Goal: Information Seeking & Learning: Learn about a topic

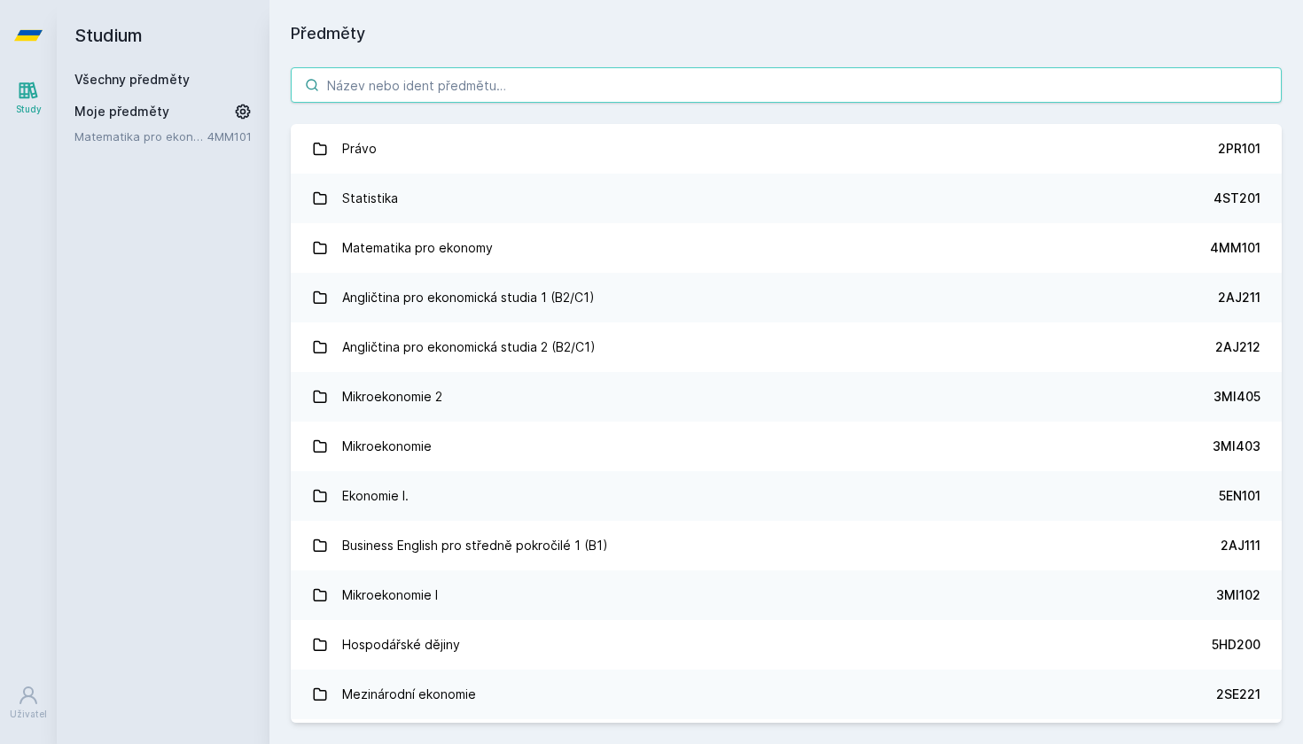
click at [485, 84] on input "search" at bounding box center [786, 84] width 991 height 35
paste input "5HD214"
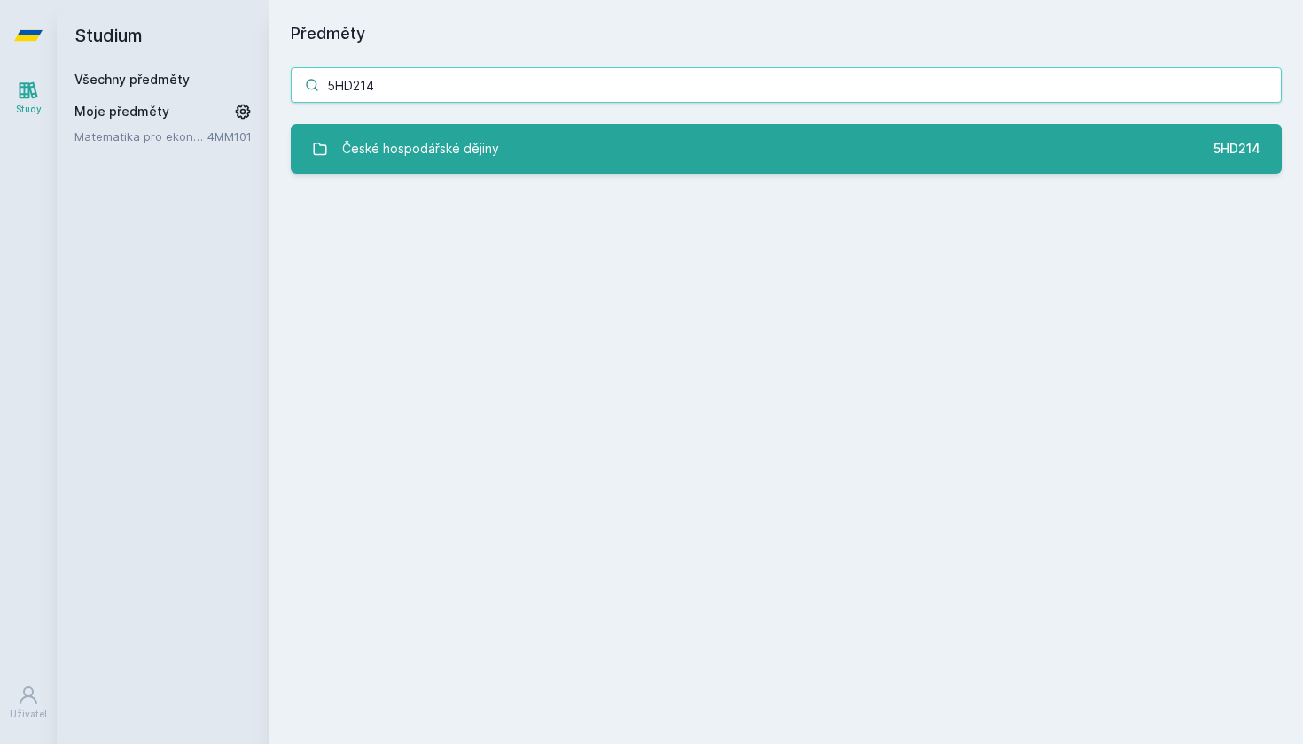
type input "5HD214"
click at [385, 143] on div "České hospodářské dějiny" at bounding box center [420, 148] width 157 height 35
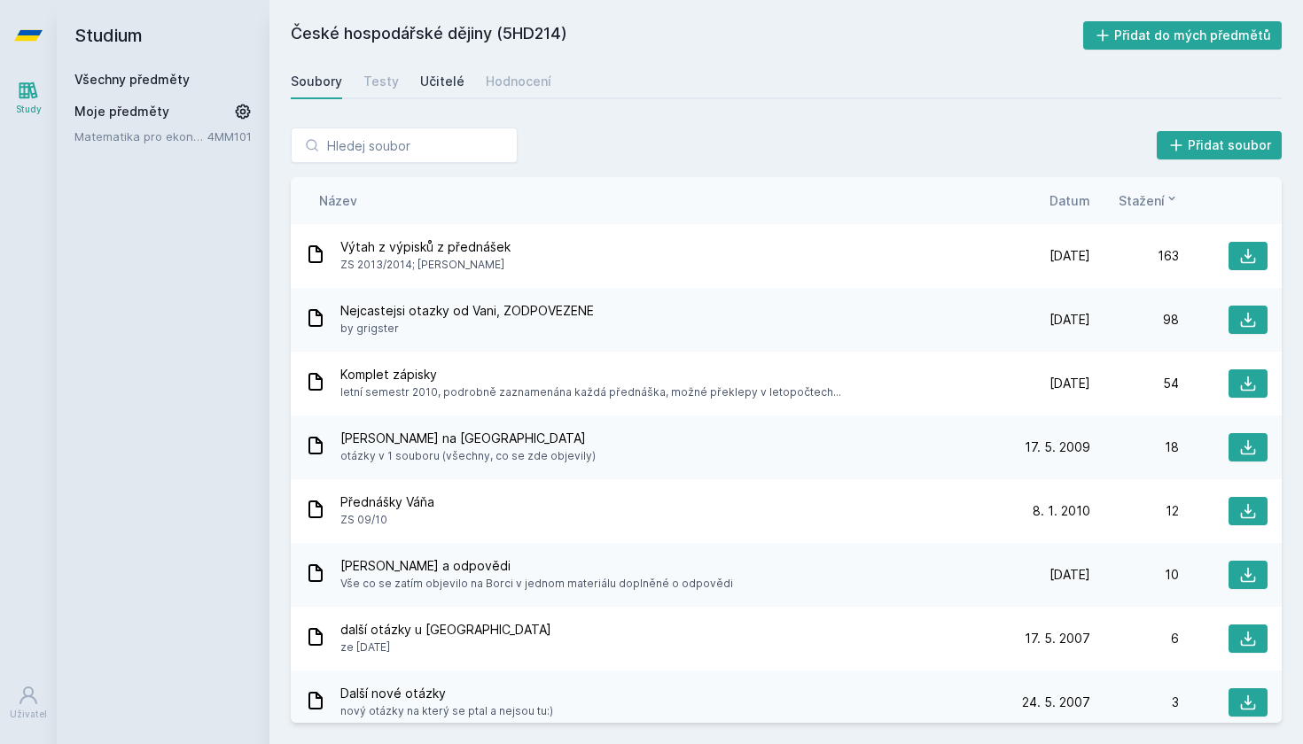
click at [440, 86] on div "Učitelé" at bounding box center [442, 82] width 44 height 18
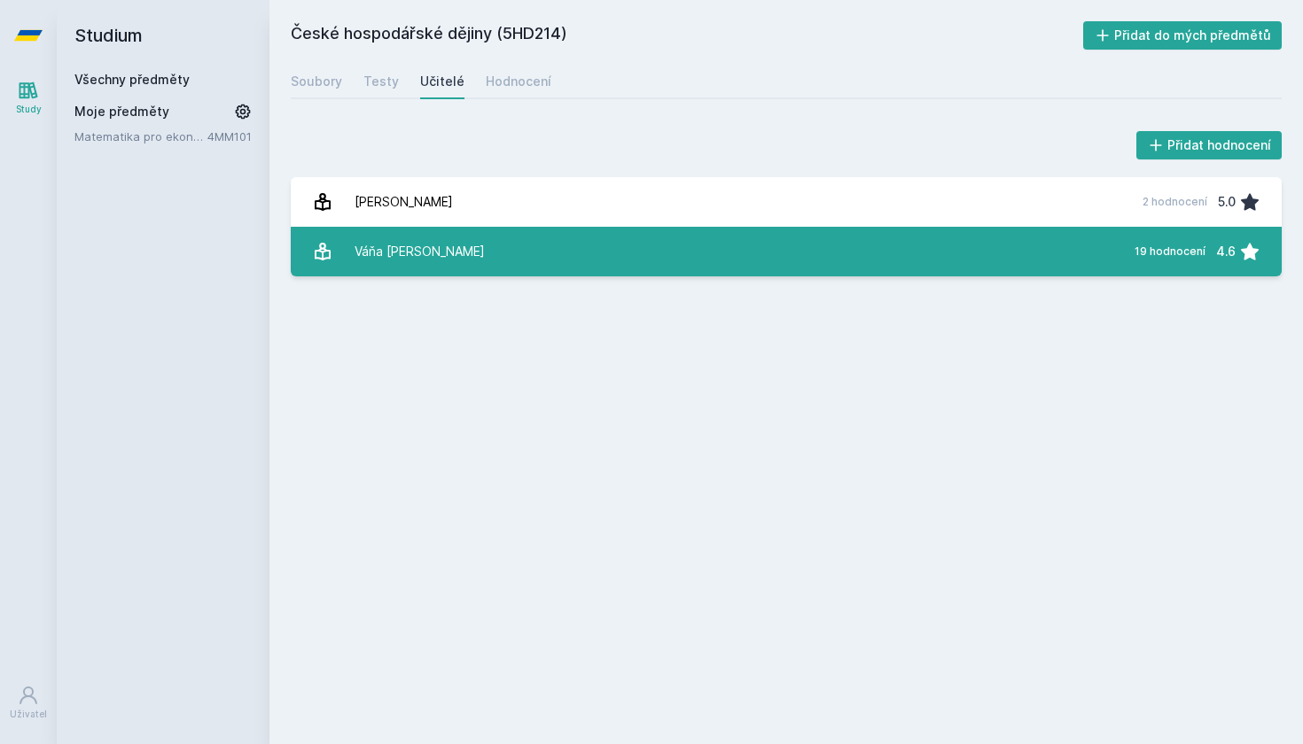
click at [487, 246] on link "Váňa [PERSON_NAME] 19 hodnocení 4.6" at bounding box center [786, 252] width 991 height 50
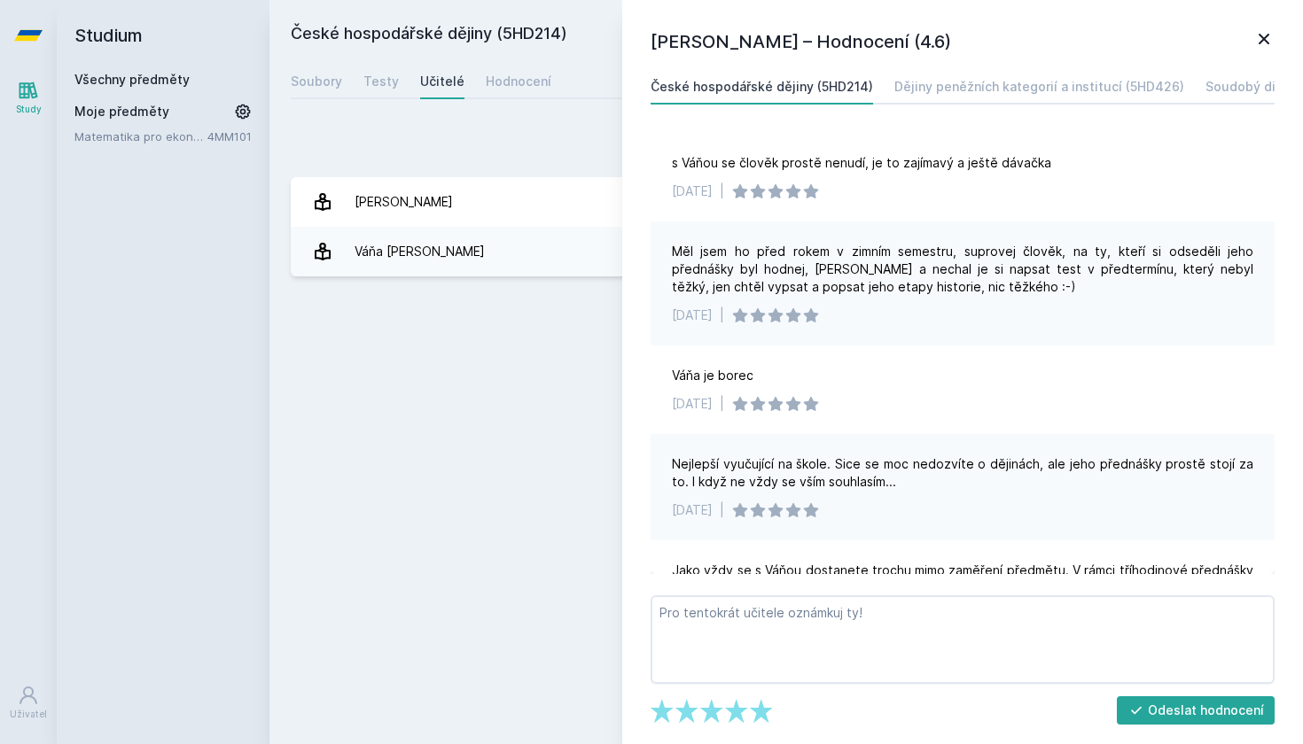
click at [109, 37] on h2 "Studium" at bounding box center [162, 35] width 177 height 71
click at [121, 79] on link "Všechny předměty" at bounding box center [131, 79] width 115 height 15
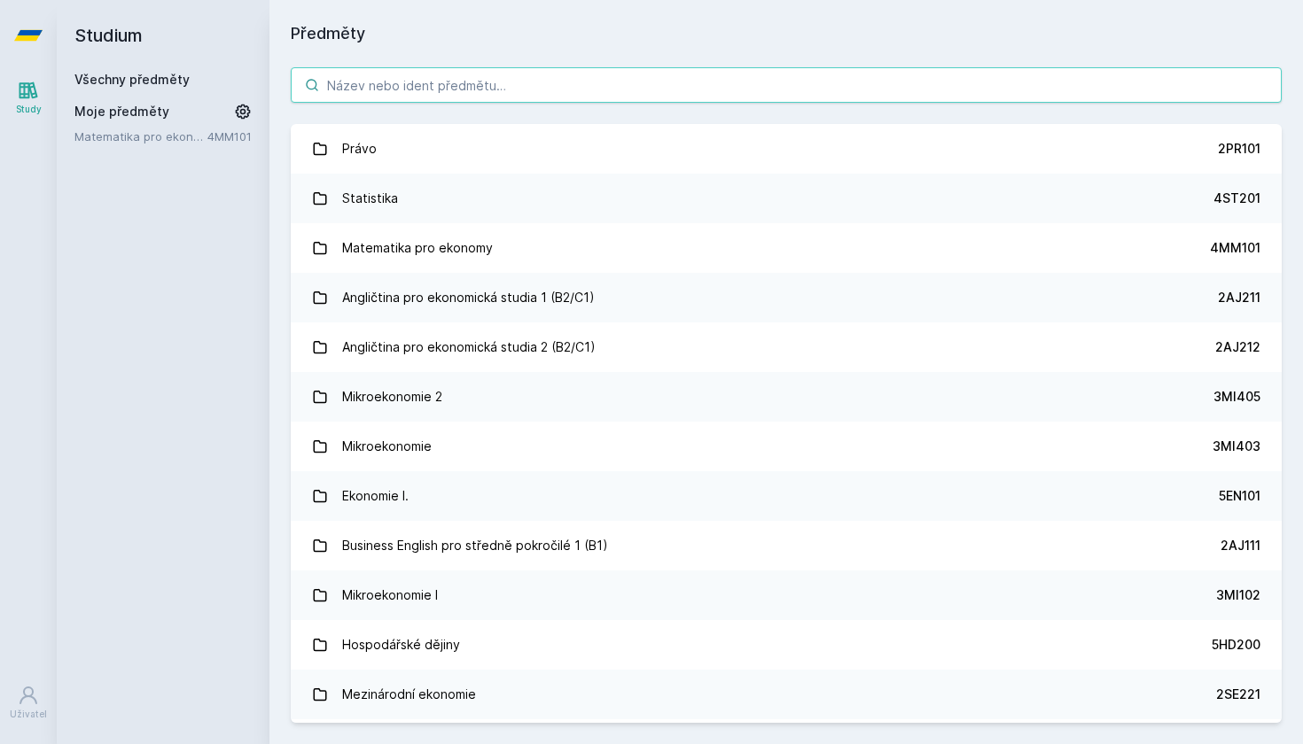
click at [338, 84] on input "search" at bounding box center [786, 84] width 991 height 35
paste input "5FI220"
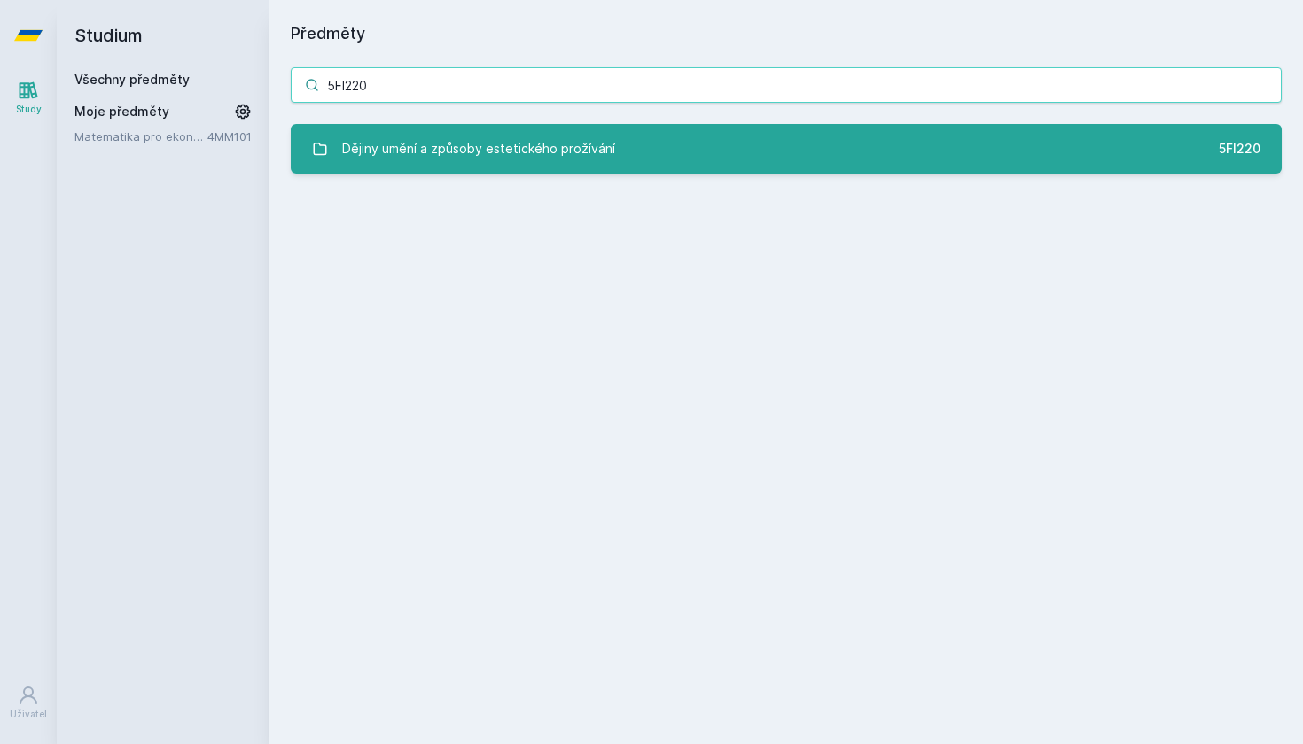
type input "5FI220"
click at [442, 140] on div "Dějiny umění a způsoby estetického prožívání" at bounding box center [478, 148] width 273 height 35
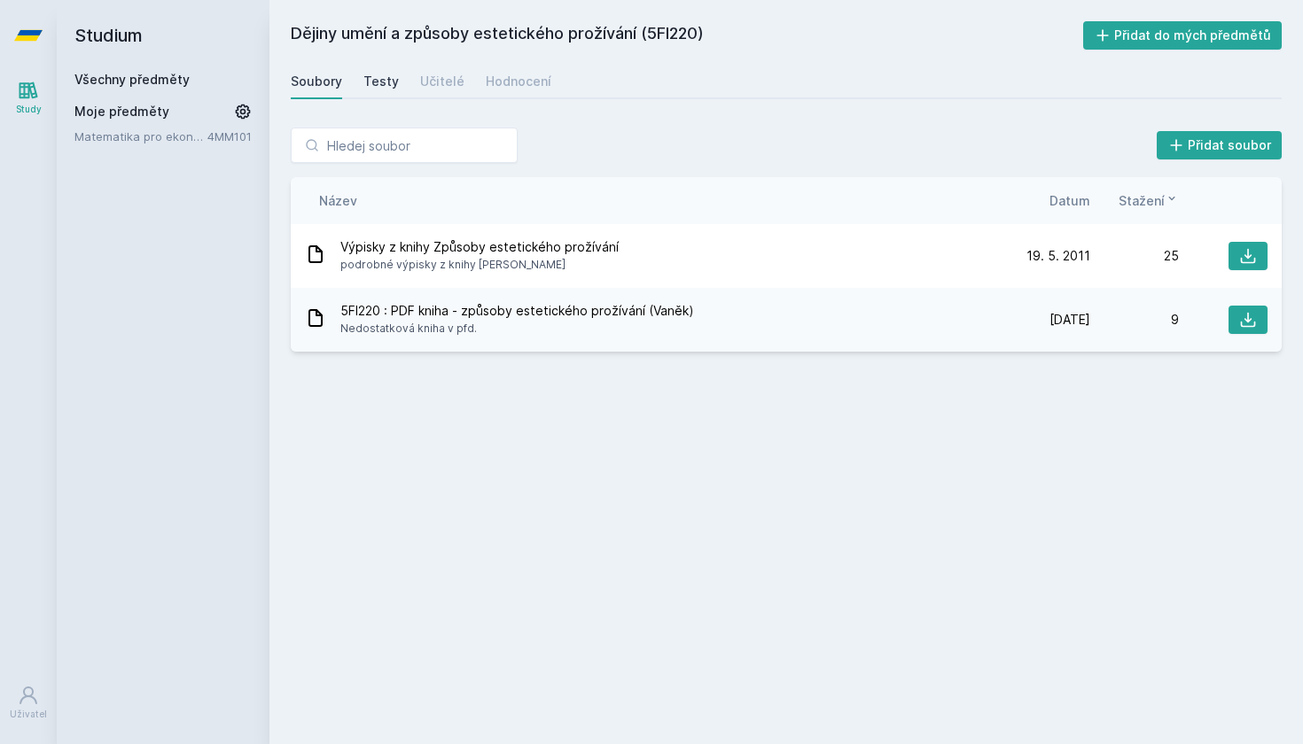
click at [376, 79] on div "Testy" at bounding box center [380, 82] width 35 height 18
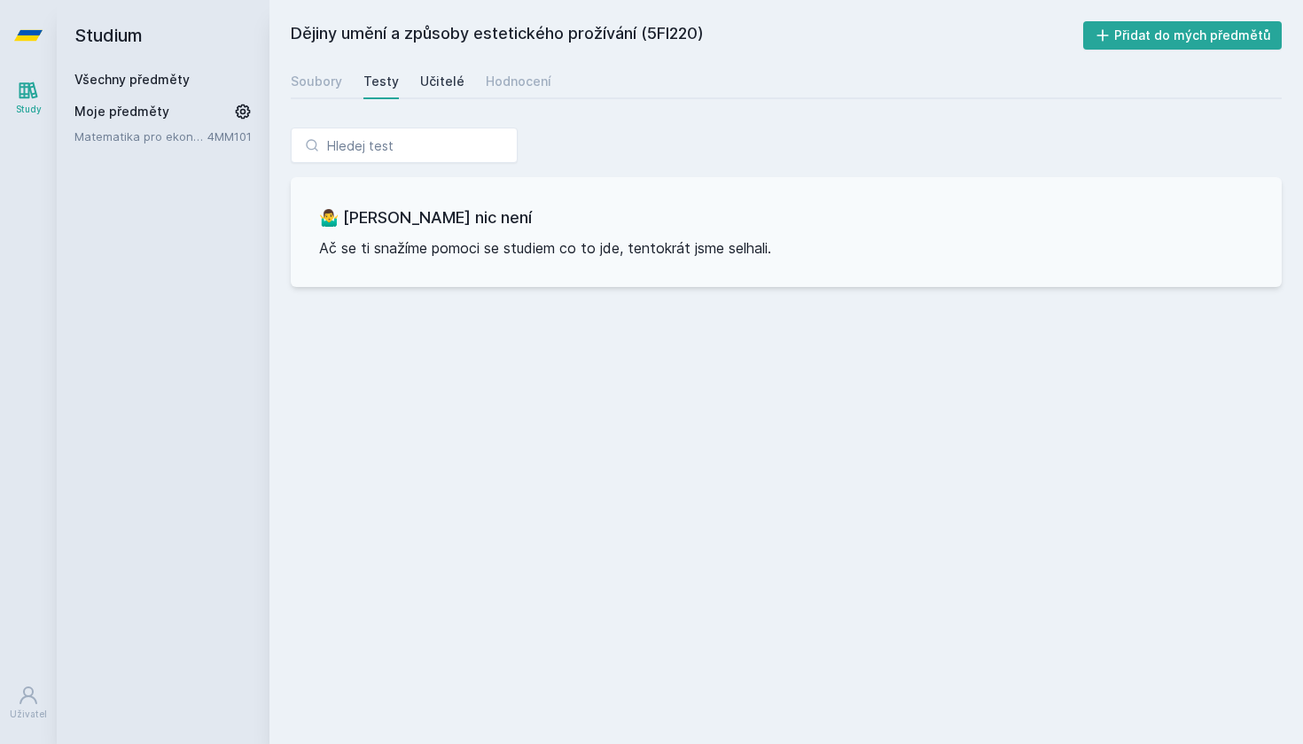
click at [442, 82] on div "Učitelé" at bounding box center [442, 82] width 44 height 18
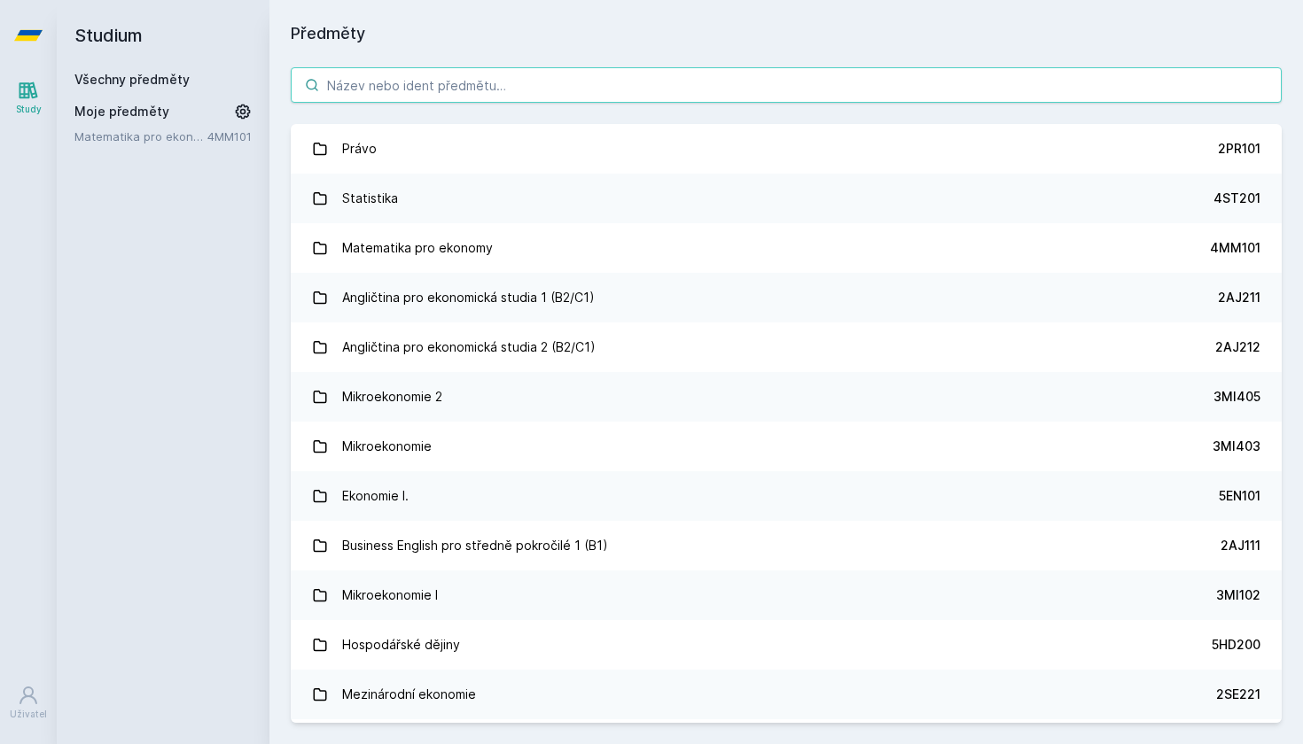
click at [492, 84] on input "search" at bounding box center [786, 84] width 991 height 35
paste input "5HD213"
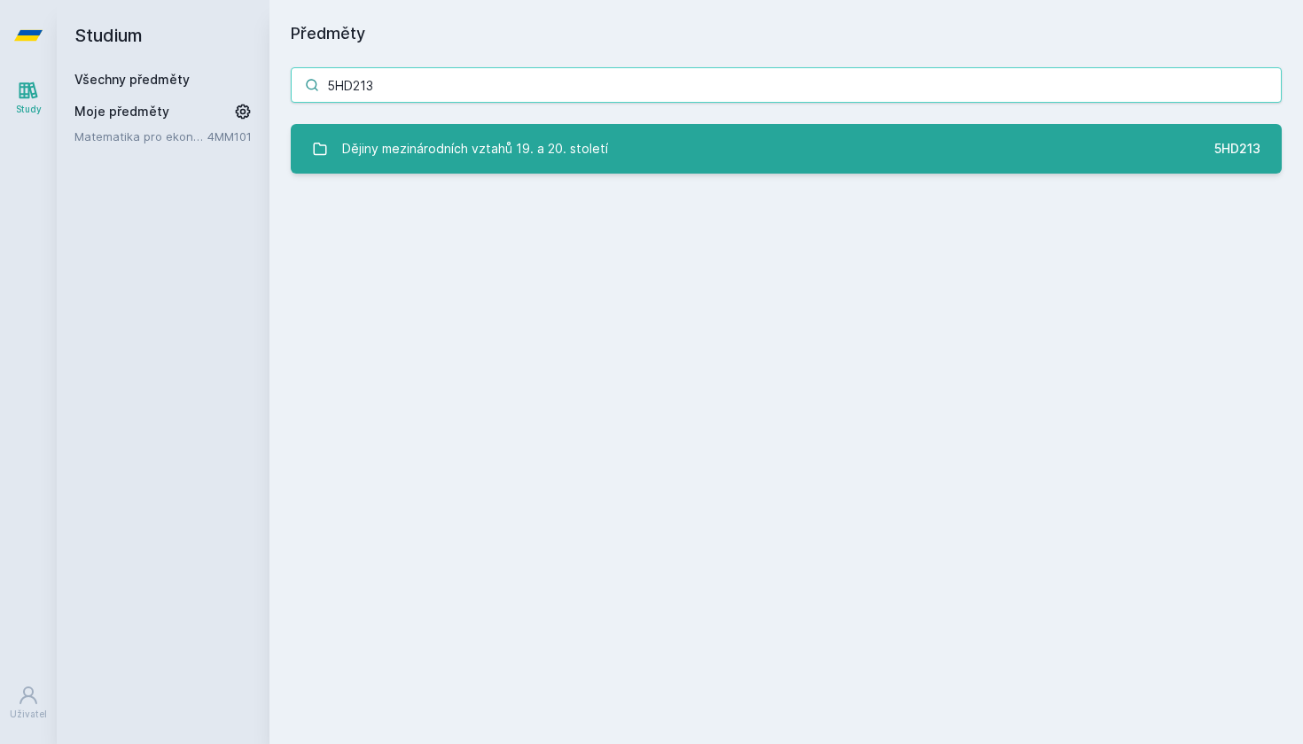
type input "5HD213"
click at [464, 141] on div "Dějiny mezinárodních vztahů 19. a 20. století" at bounding box center [475, 148] width 266 height 35
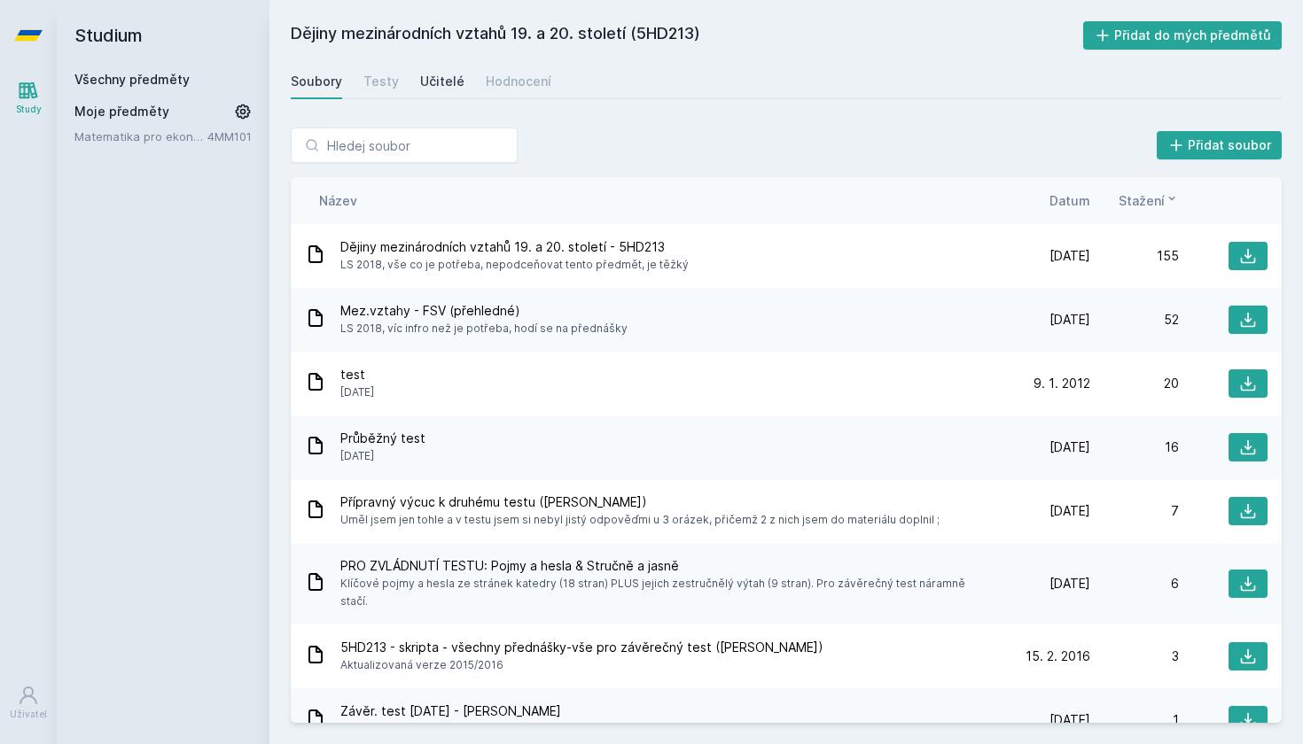
click at [435, 81] on div "Učitelé" at bounding box center [442, 82] width 44 height 18
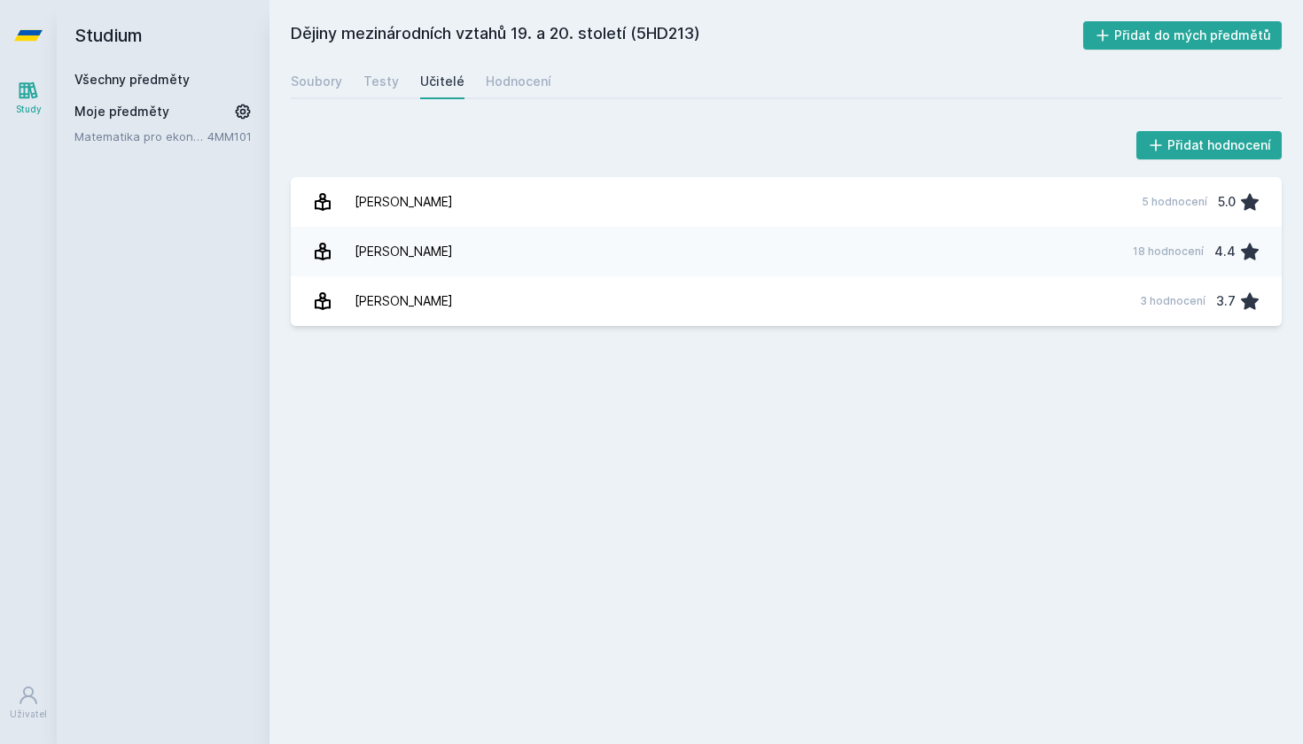
click at [118, 22] on h2 "Studium" at bounding box center [162, 35] width 177 height 71
click at [117, 37] on h2 "Studium" at bounding box center [162, 35] width 177 height 71
click at [127, 74] on link "Všechny předměty" at bounding box center [131, 79] width 115 height 15
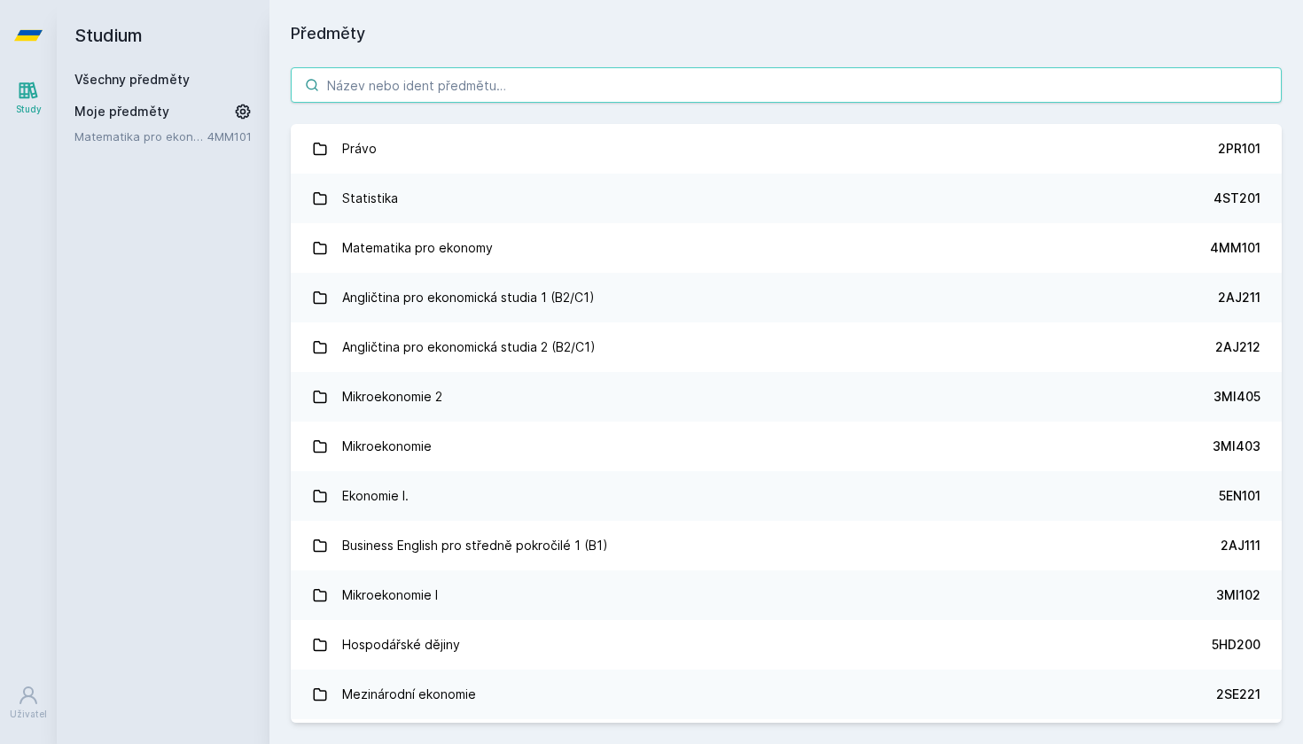
click at [379, 94] on input "search" at bounding box center [786, 84] width 991 height 35
paste input "5FI308"
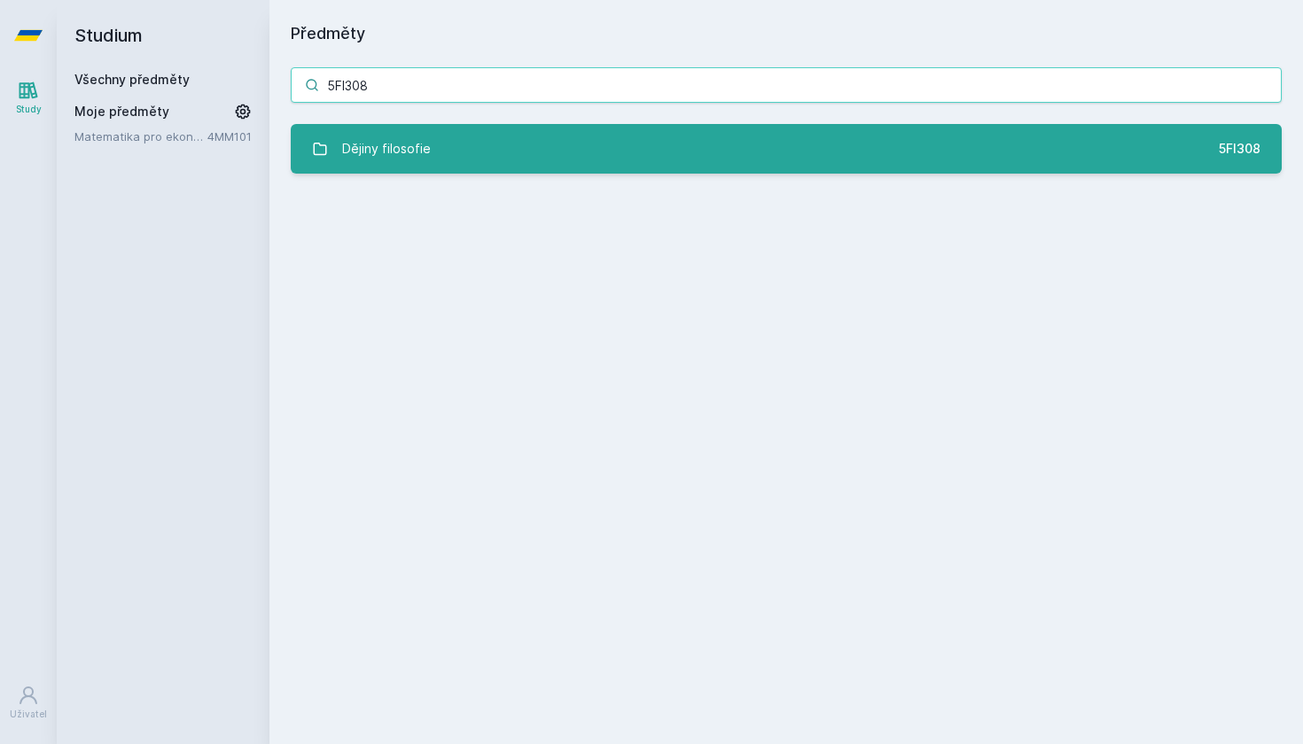
type input "5FI308"
click at [392, 144] on div "Dějiny filosofie" at bounding box center [386, 148] width 89 height 35
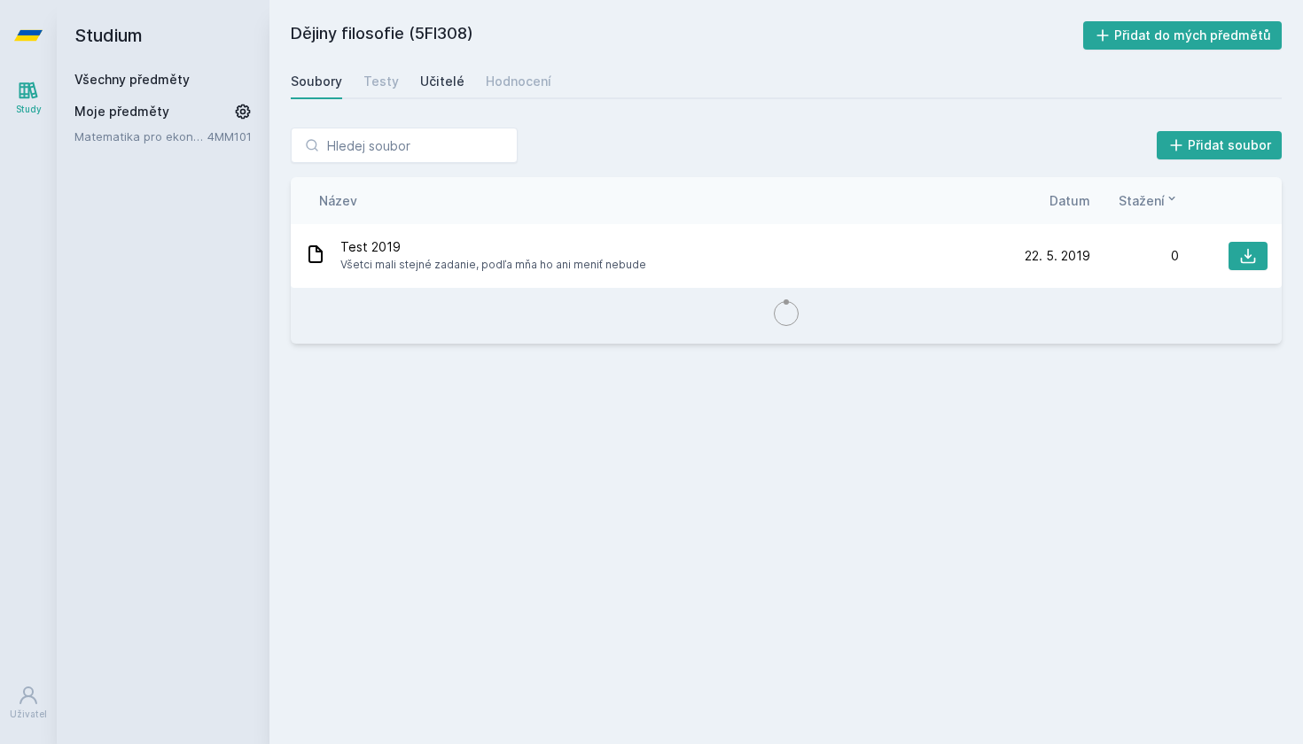
click at [443, 74] on div "Učitelé" at bounding box center [442, 82] width 44 height 18
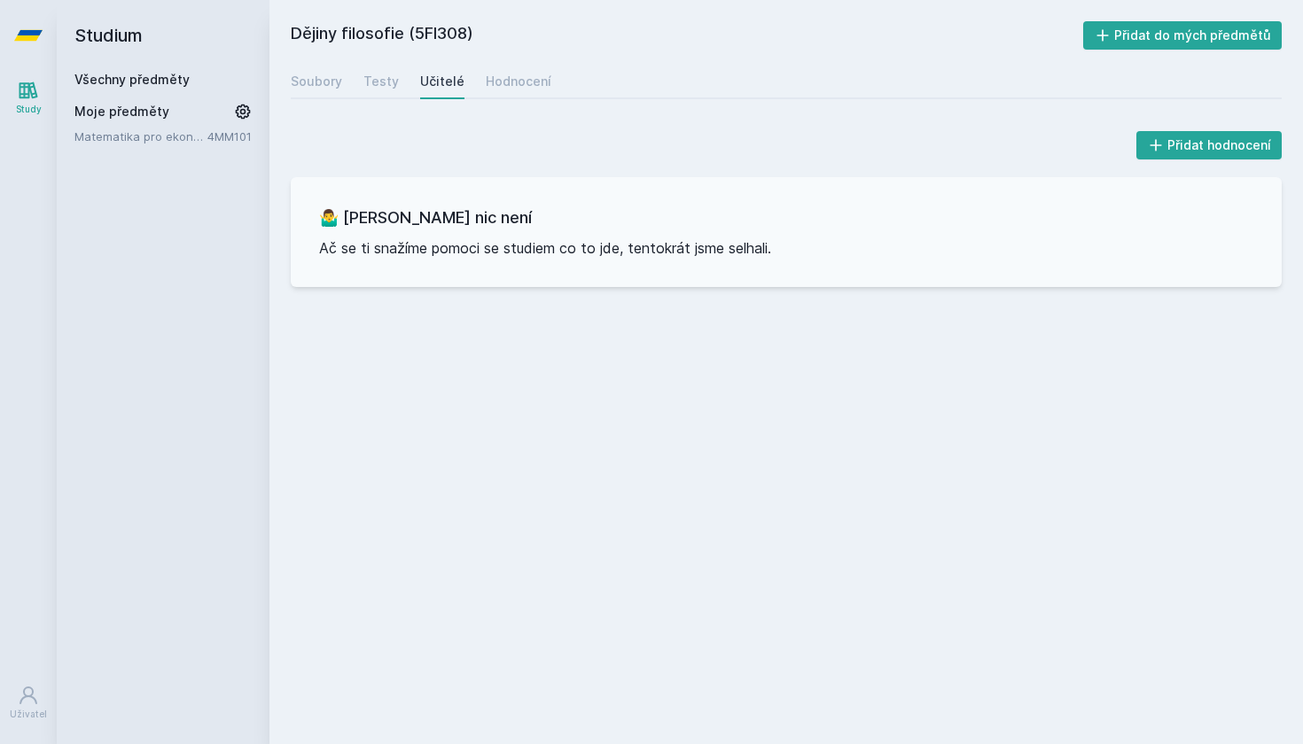
click at [103, 29] on h2 "Studium" at bounding box center [162, 35] width 177 height 71
click at [127, 41] on h2 "Studium" at bounding box center [162, 35] width 177 height 71
click at [136, 79] on link "Všechny předměty" at bounding box center [131, 79] width 115 height 15
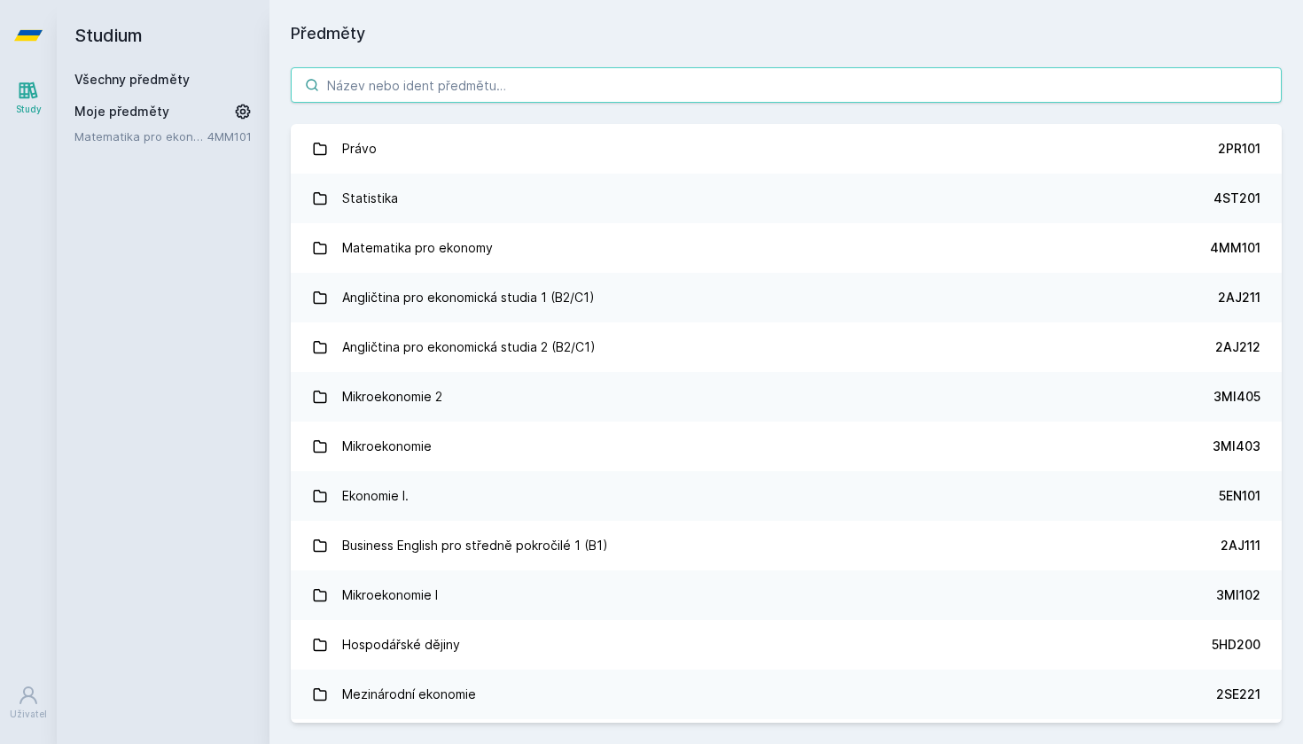
click at [382, 81] on input "search" at bounding box center [786, 84] width 991 height 35
paste input "5HD214"
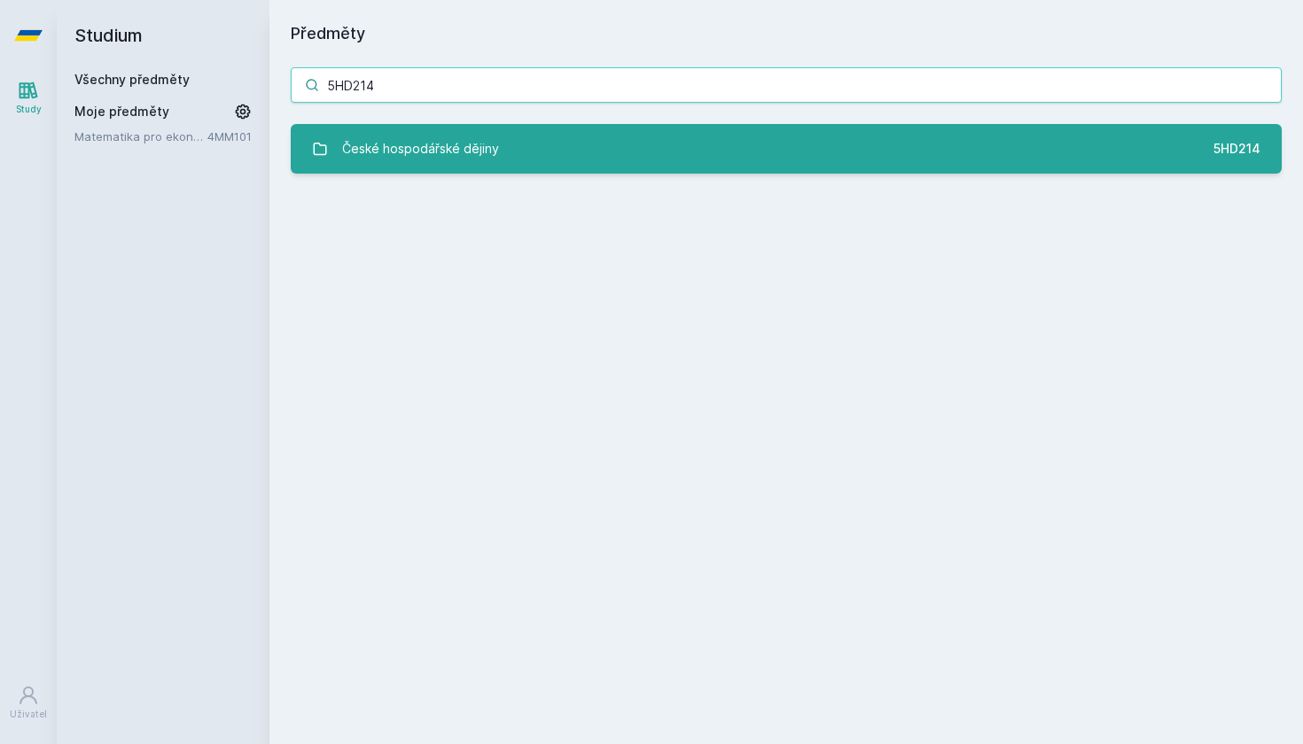
type input "5HD214"
click at [445, 143] on div "České hospodářské dějiny" at bounding box center [420, 148] width 157 height 35
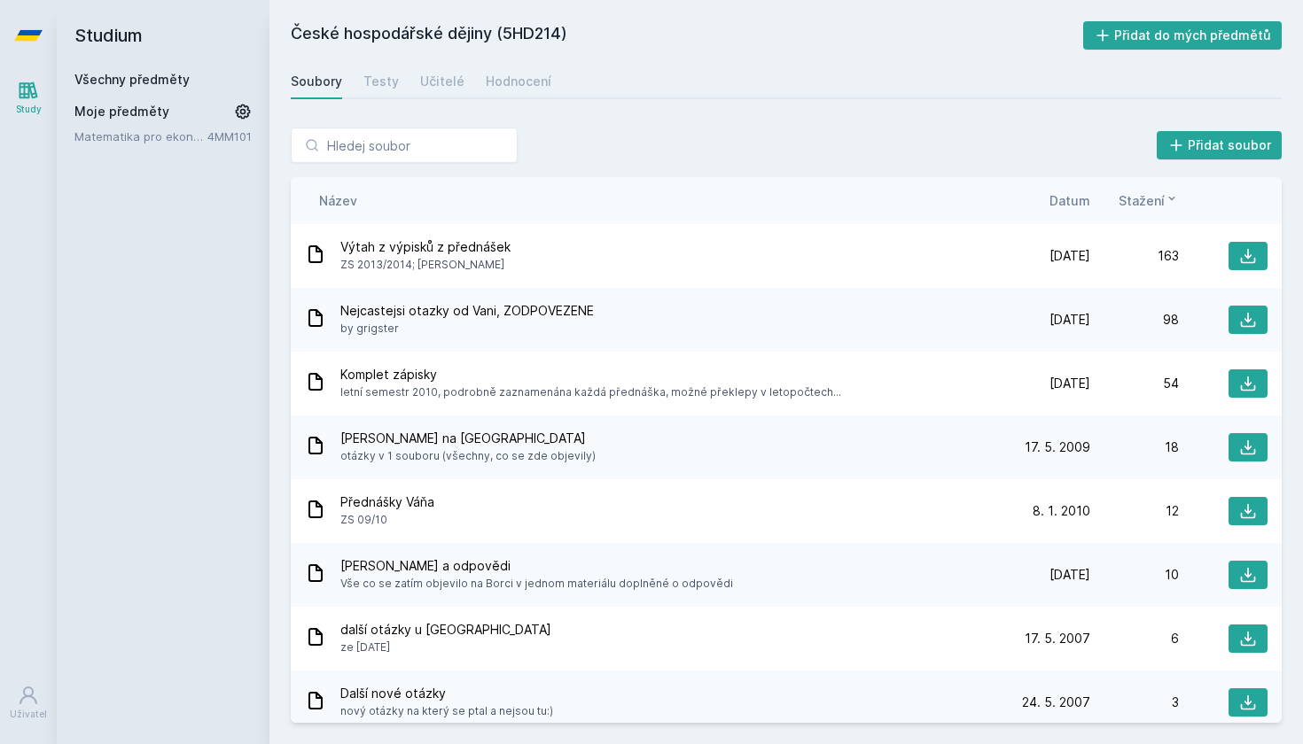
click at [120, 78] on link "Všechny předměty" at bounding box center [131, 79] width 115 height 15
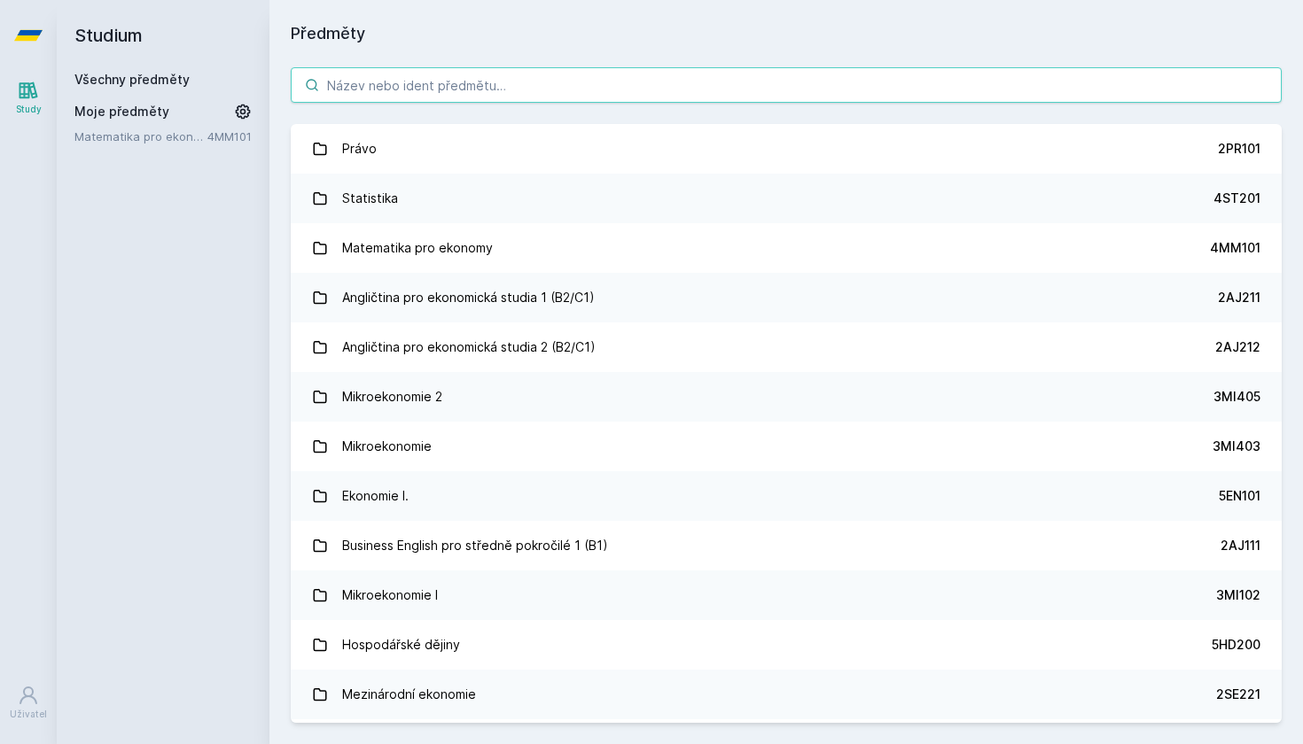
click at [341, 80] on input "search" at bounding box center [786, 84] width 991 height 35
paste input "3AM183"
type input "3AM183"
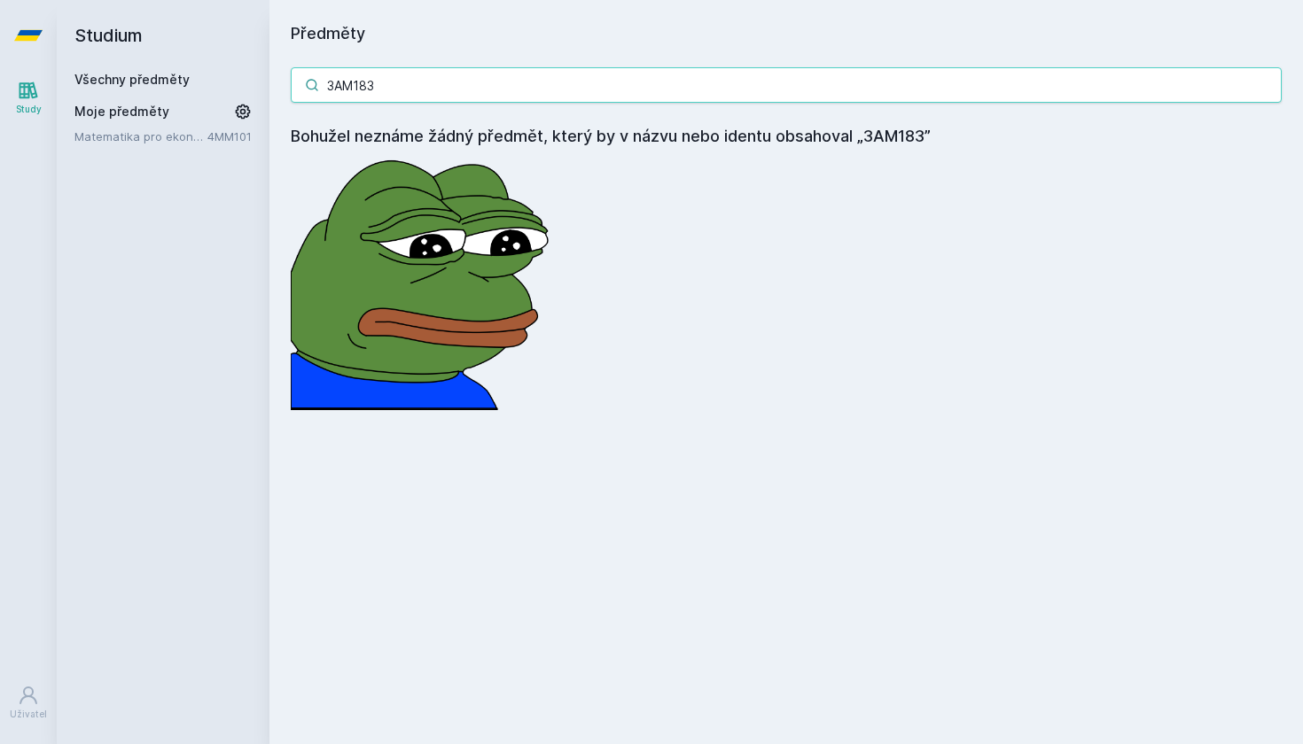
click at [1261, 83] on input "3AM183" at bounding box center [786, 84] width 991 height 35
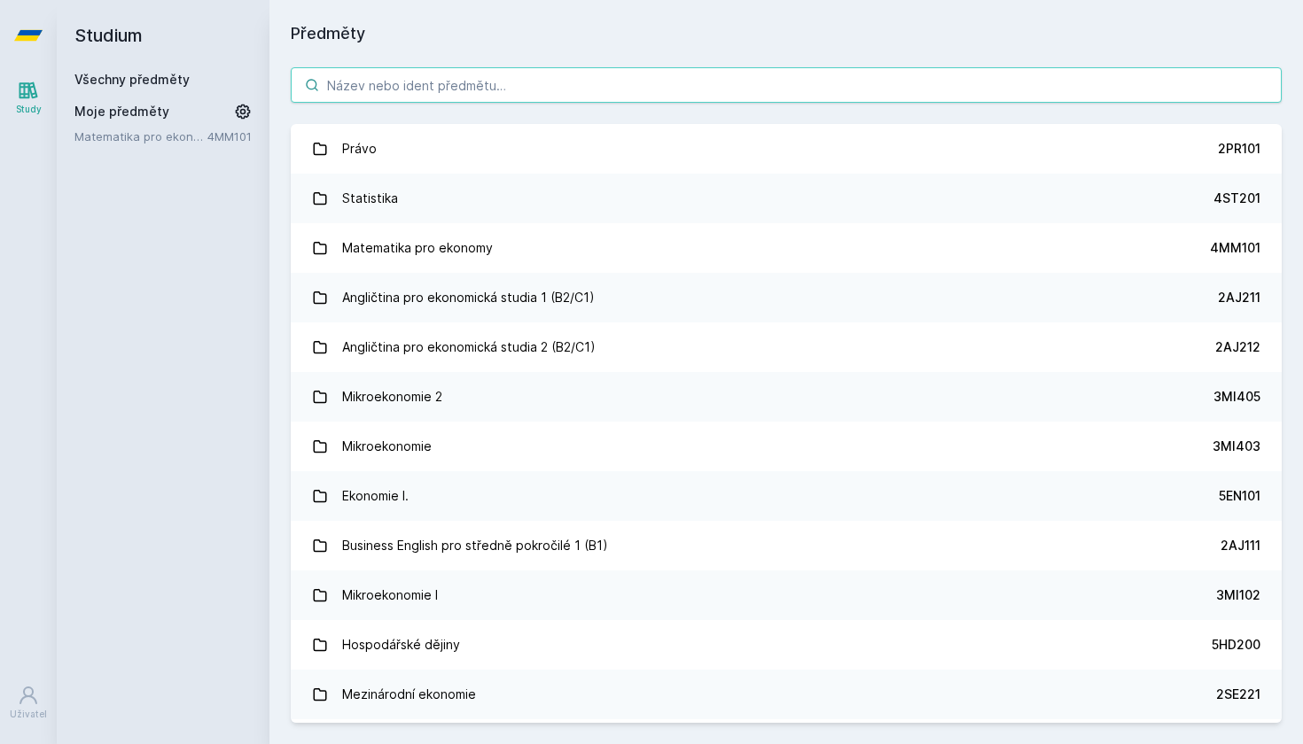
paste input "5FI404"
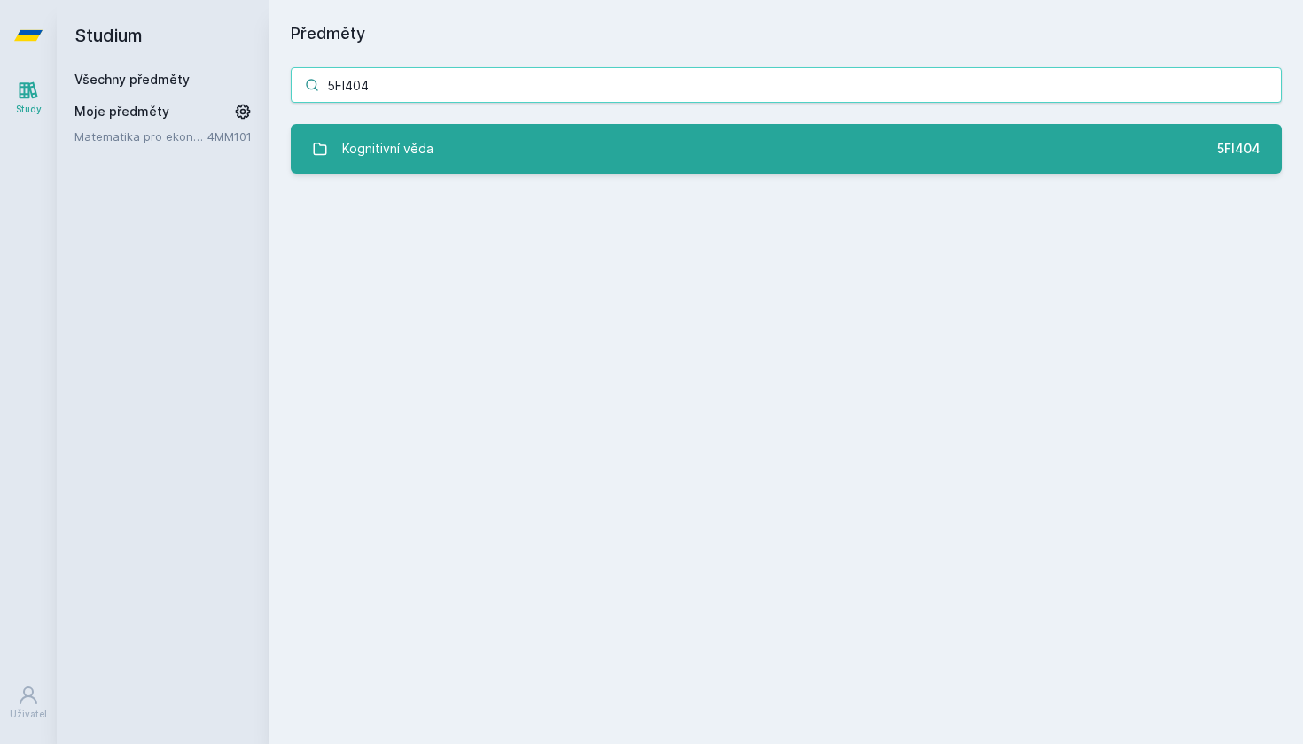
type input "5FI404"
click at [430, 140] on div "Kognitivní věda" at bounding box center [387, 148] width 91 height 35
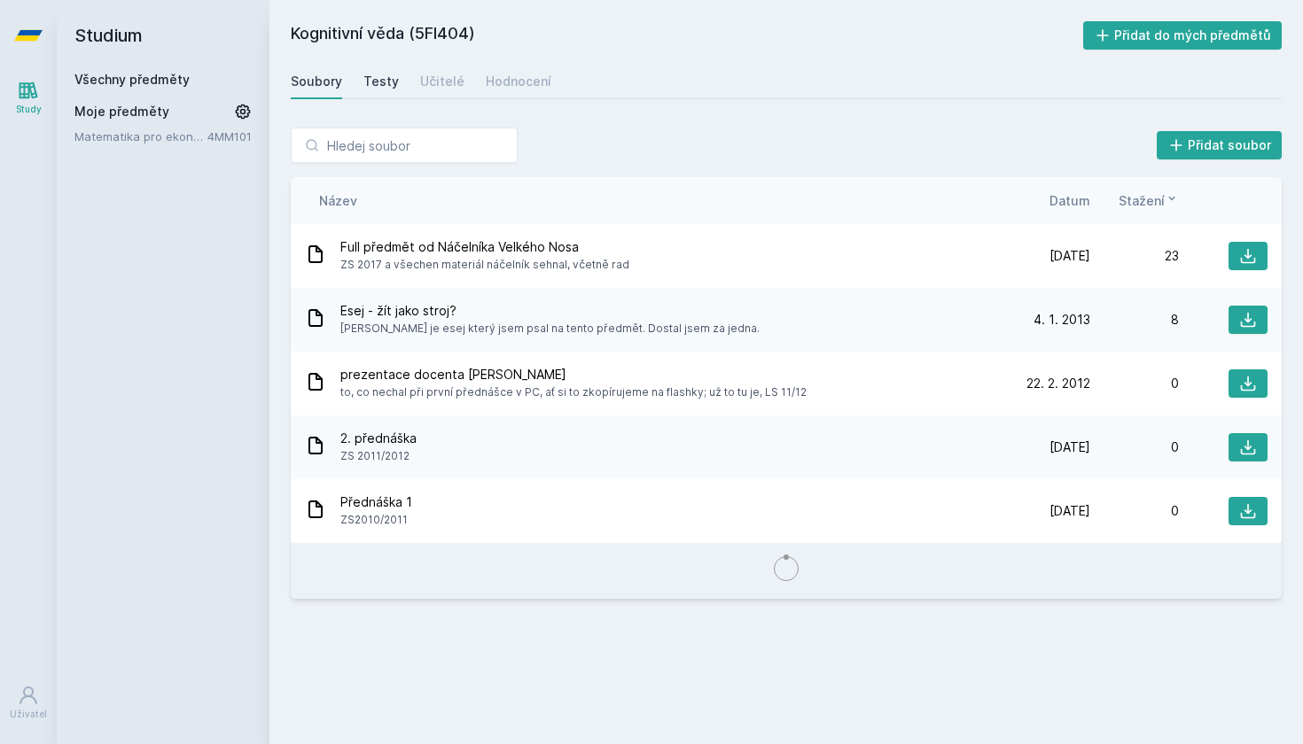
click at [374, 79] on div "Testy" at bounding box center [380, 82] width 35 height 18
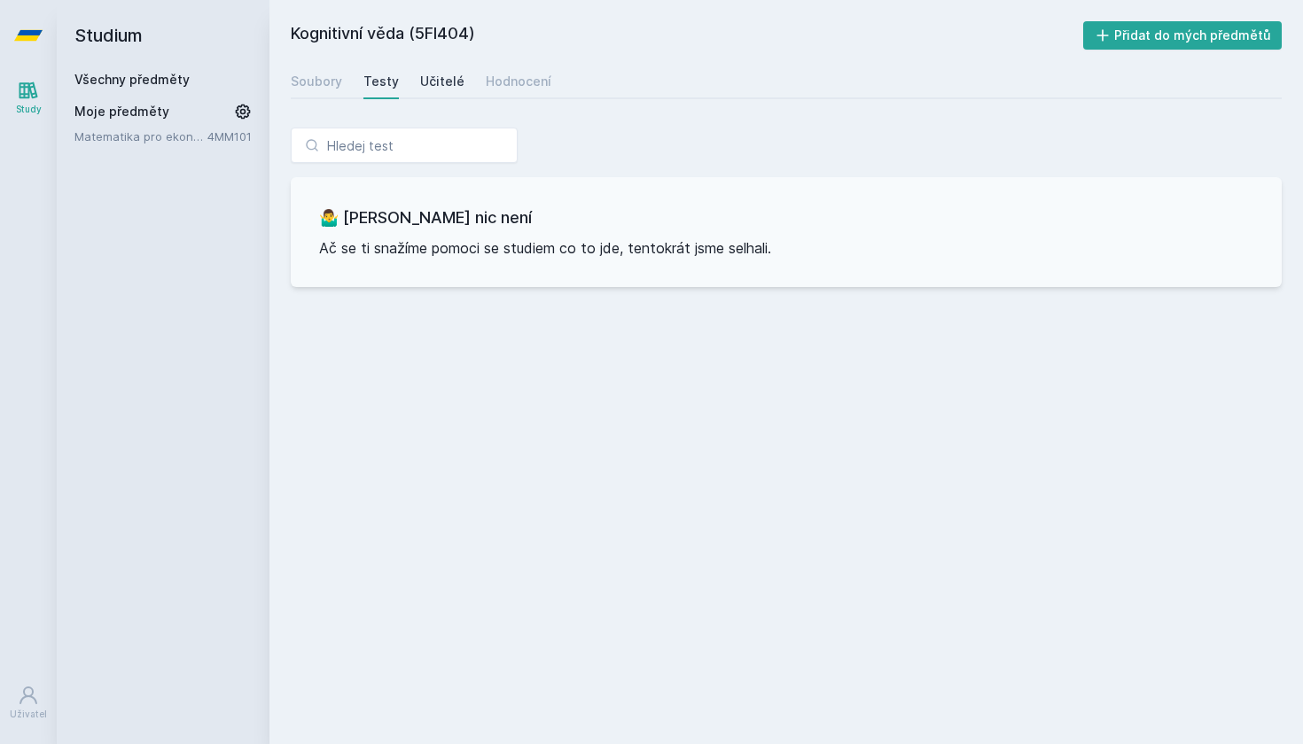
click at [442, 75] on div "Učitelé" at bounding box center [442, 82] width 44 height 18
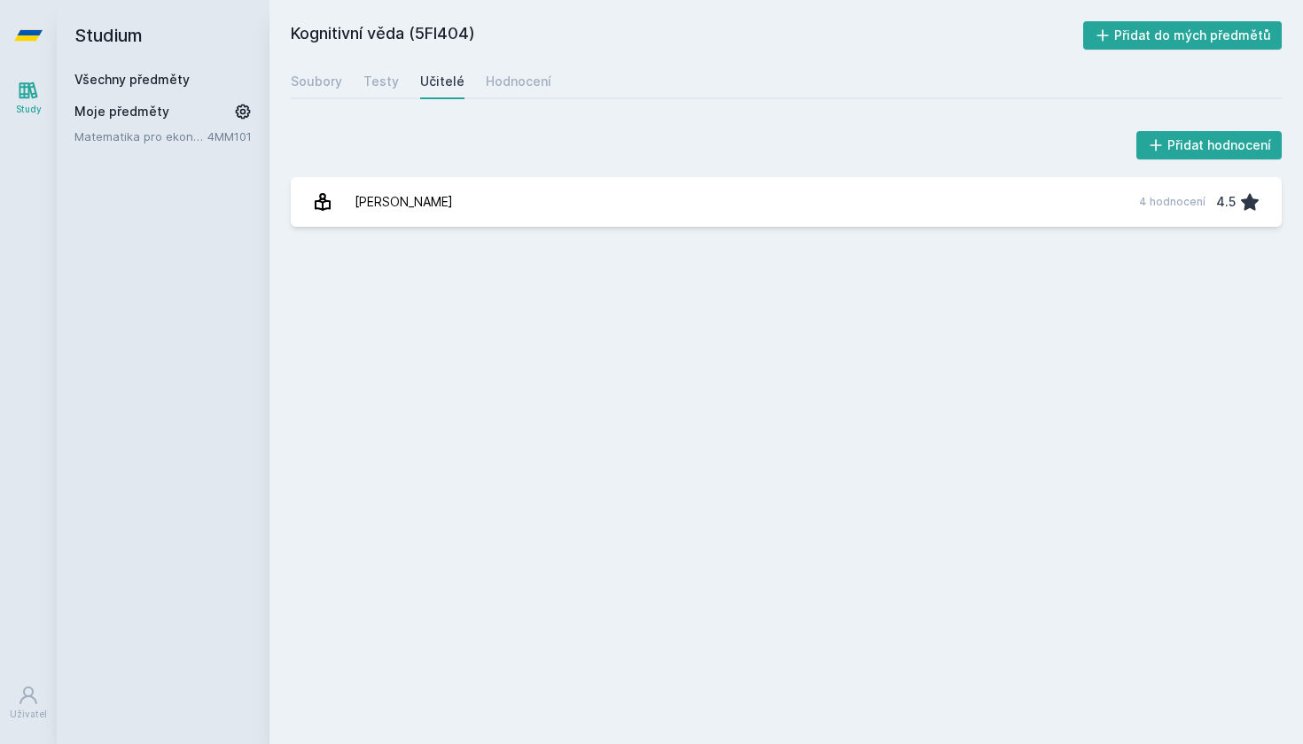
click at [34, 28] on icon at bounding box center [28, 35] width 28 height 71
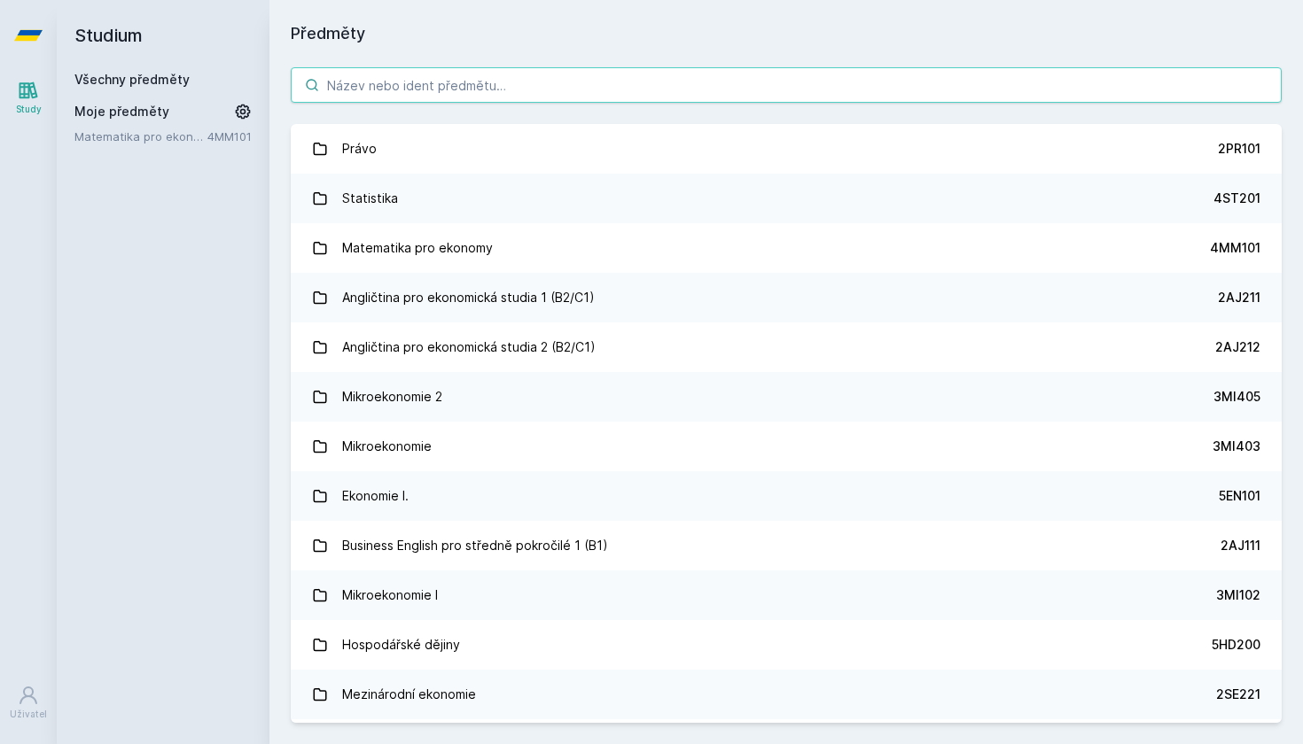
click at [389, 74] on input "search" at bounding box center [786, 84] width 991 height 35
paste input "55F112"
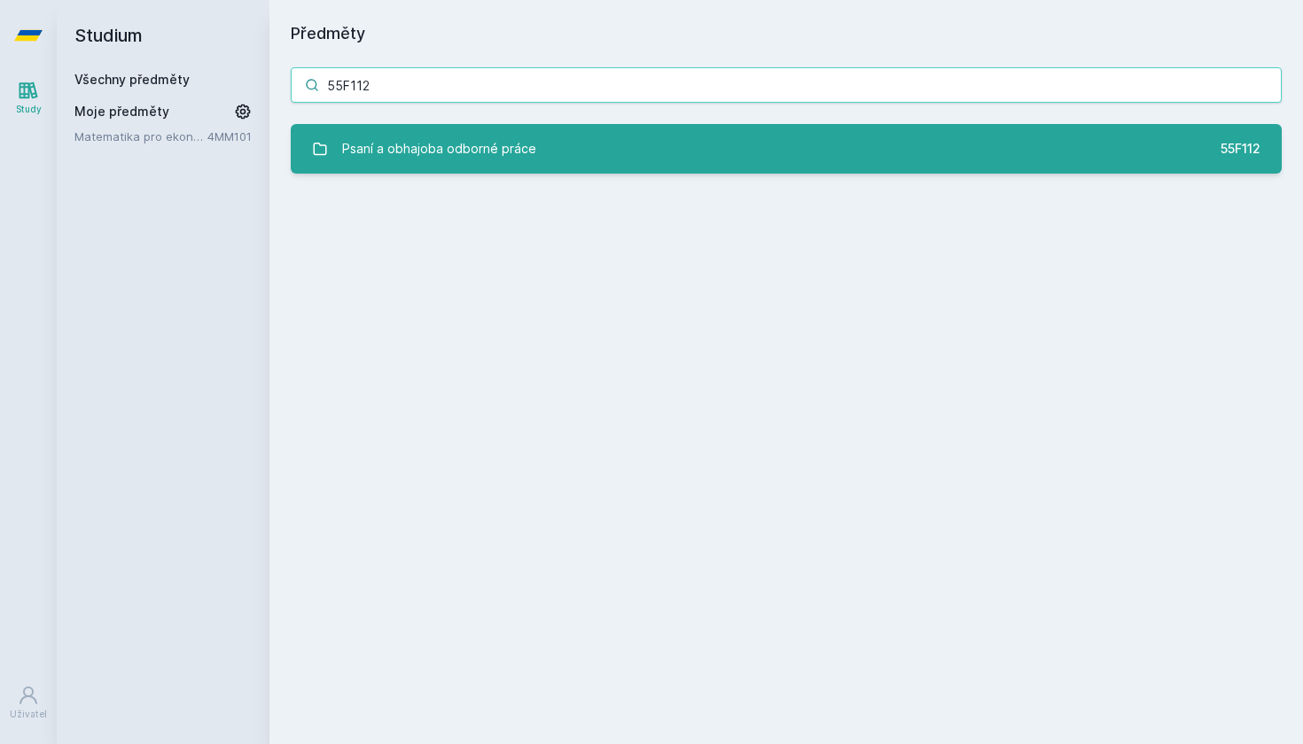
type input "55F112"
click at [384, 160] on div "Psaní a obhajoba odborné práce" at bounding box center [439, 148] width 194 height 35
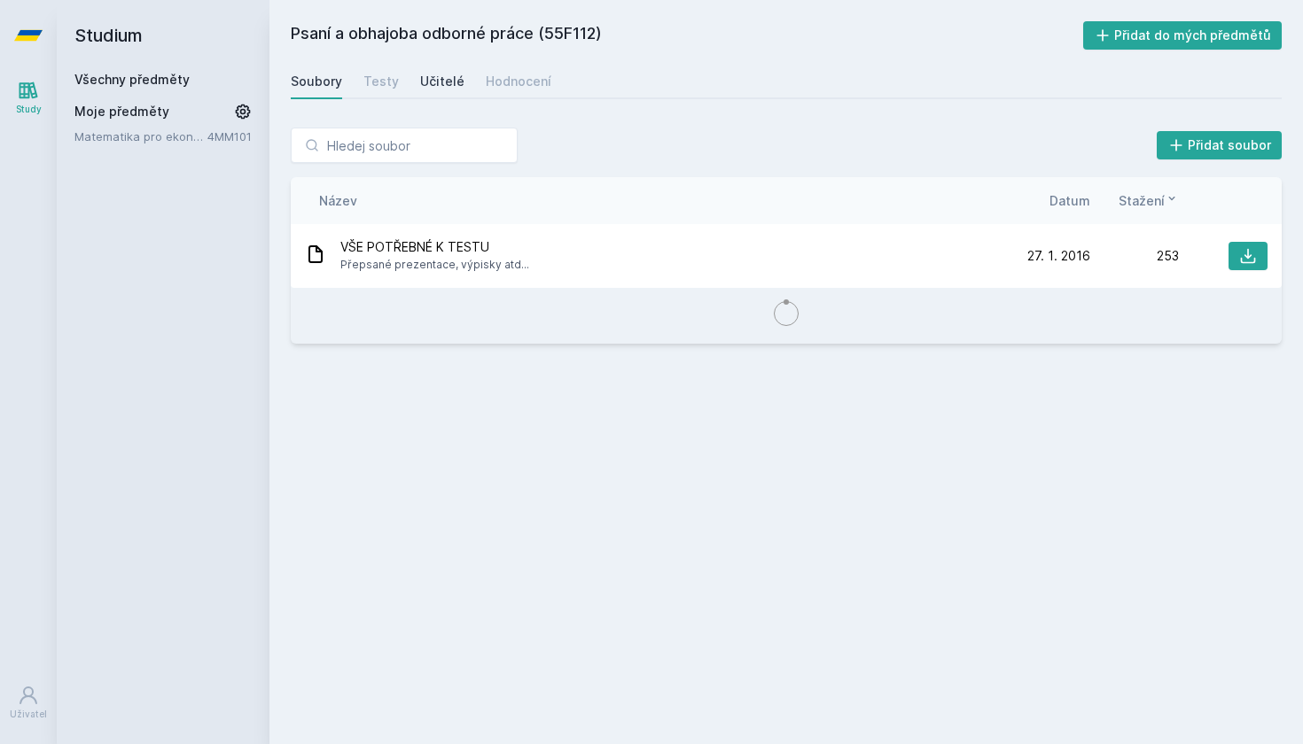
click at [449, 79] on div "Učitelé" at bounding box center [442, 82] width 44 height 18
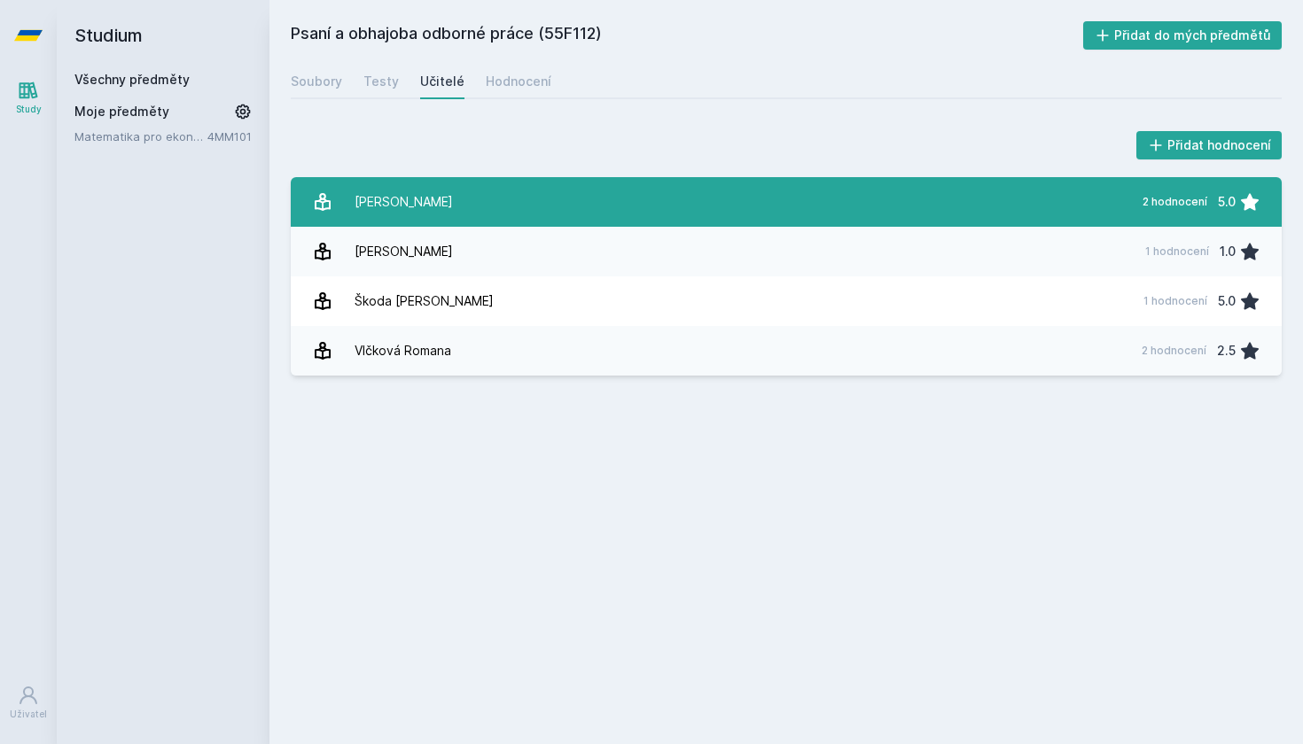
click at [513, 191] on link "[PERSON_NAME][DATE] hodnocení 5.0" at bounding box center [786, 202] width 991 height 50
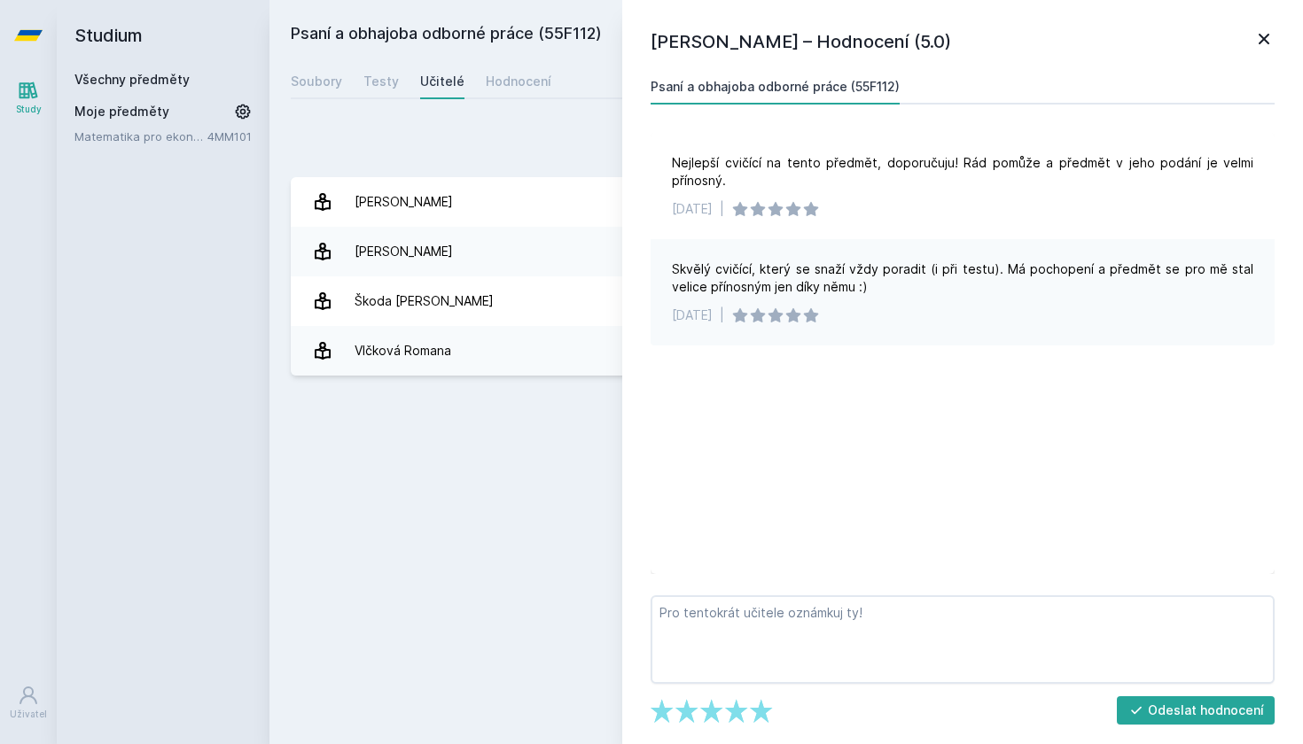
click at [1263, 43] on icon at bounding box center [1263, 38] width 21 height 21
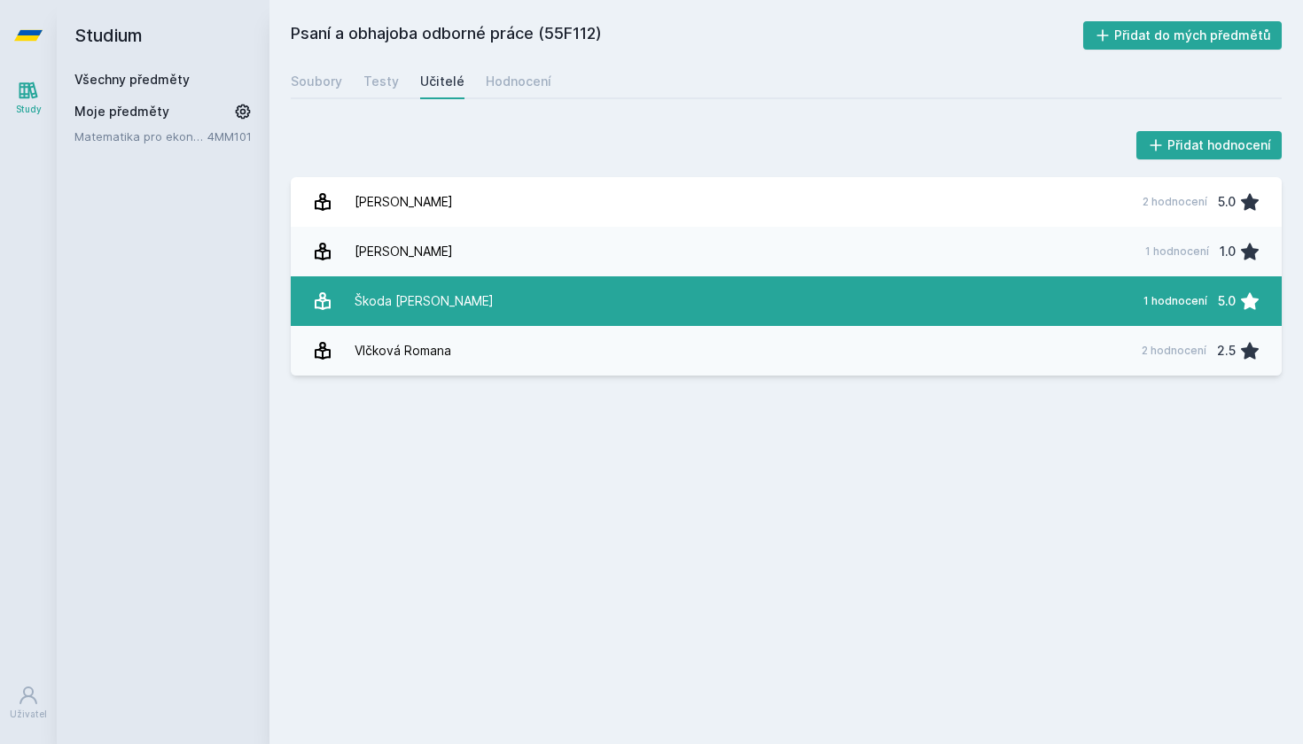
click at [1113, 280] on link "Škoda [PERSON_NAME] 1 hodnocení 5.0" at bounding box center [786, 302] width 991 height 50
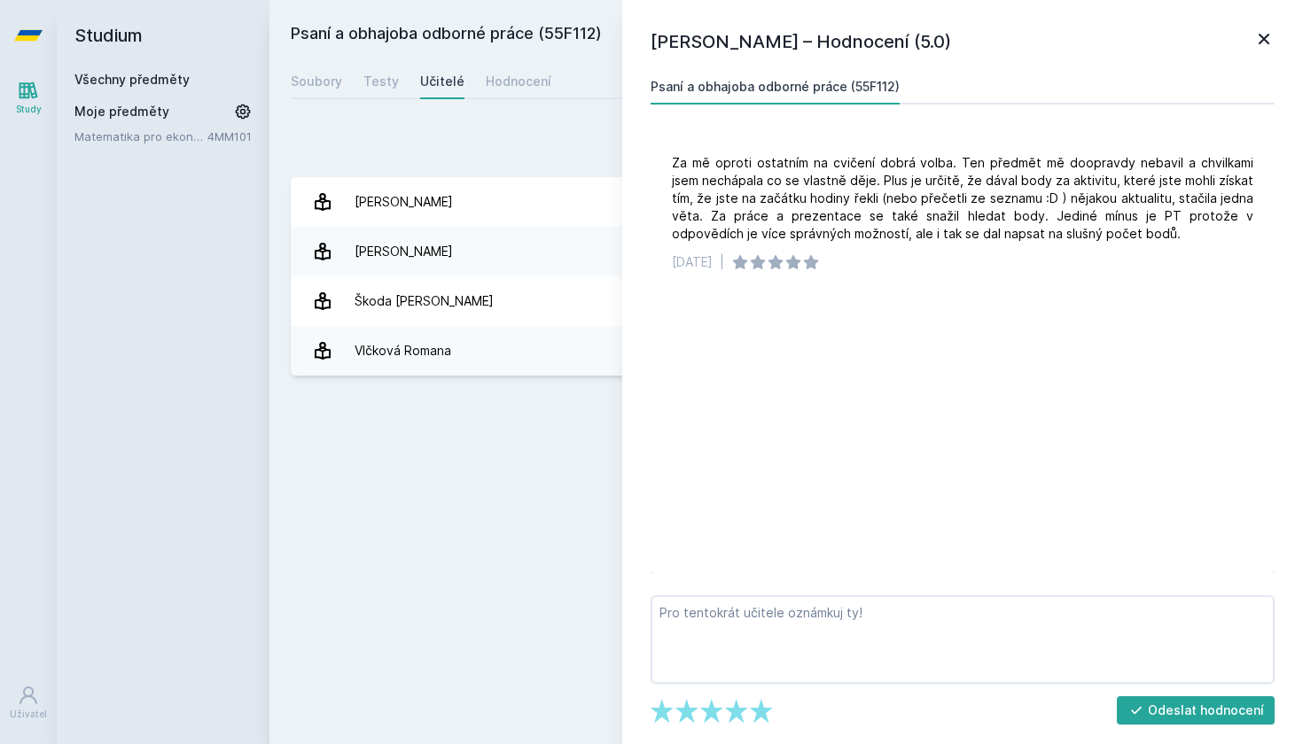
click at [1258, 35] on icon at bounding box center [1263, 38] width 21 height 21
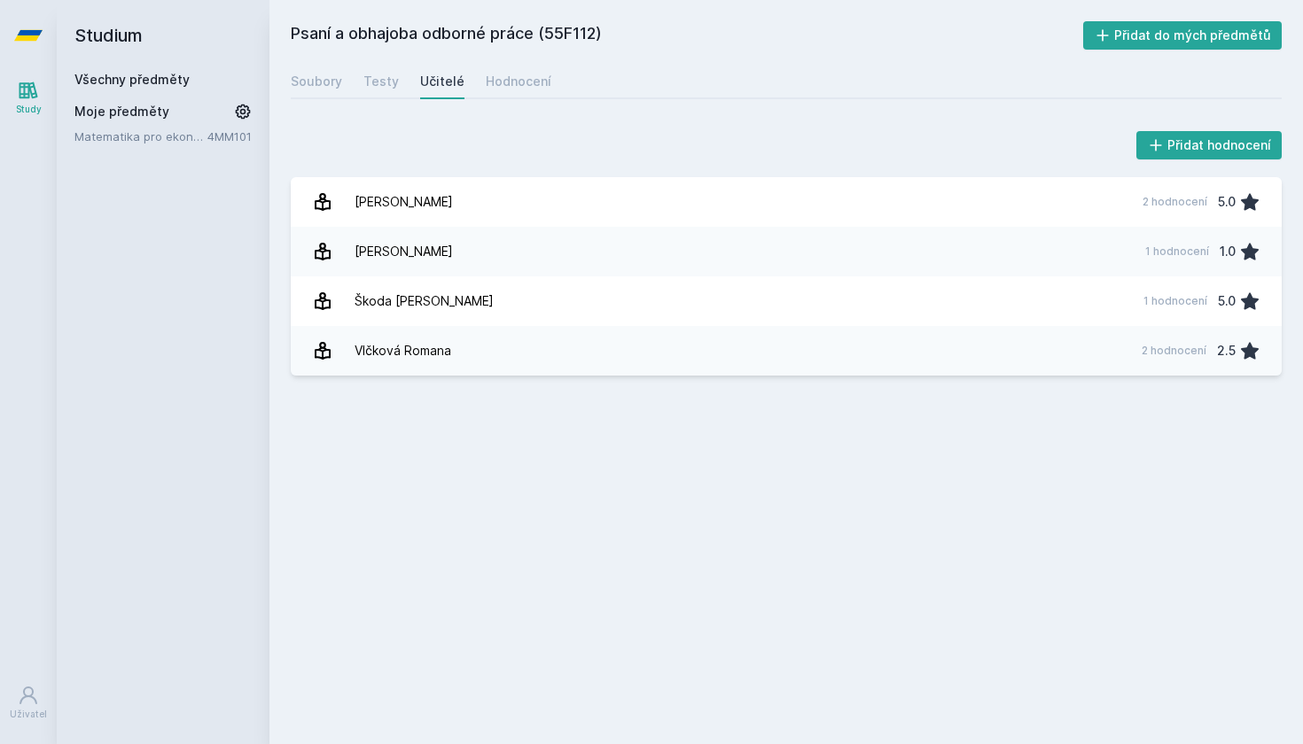
click at [136, 36] on h2 "Studium" at bounding box center [162, 35] width 177 height 71
click at [129, 80] on link "Všechny předměty" at bounding box center [131, 79] width 115 height 15
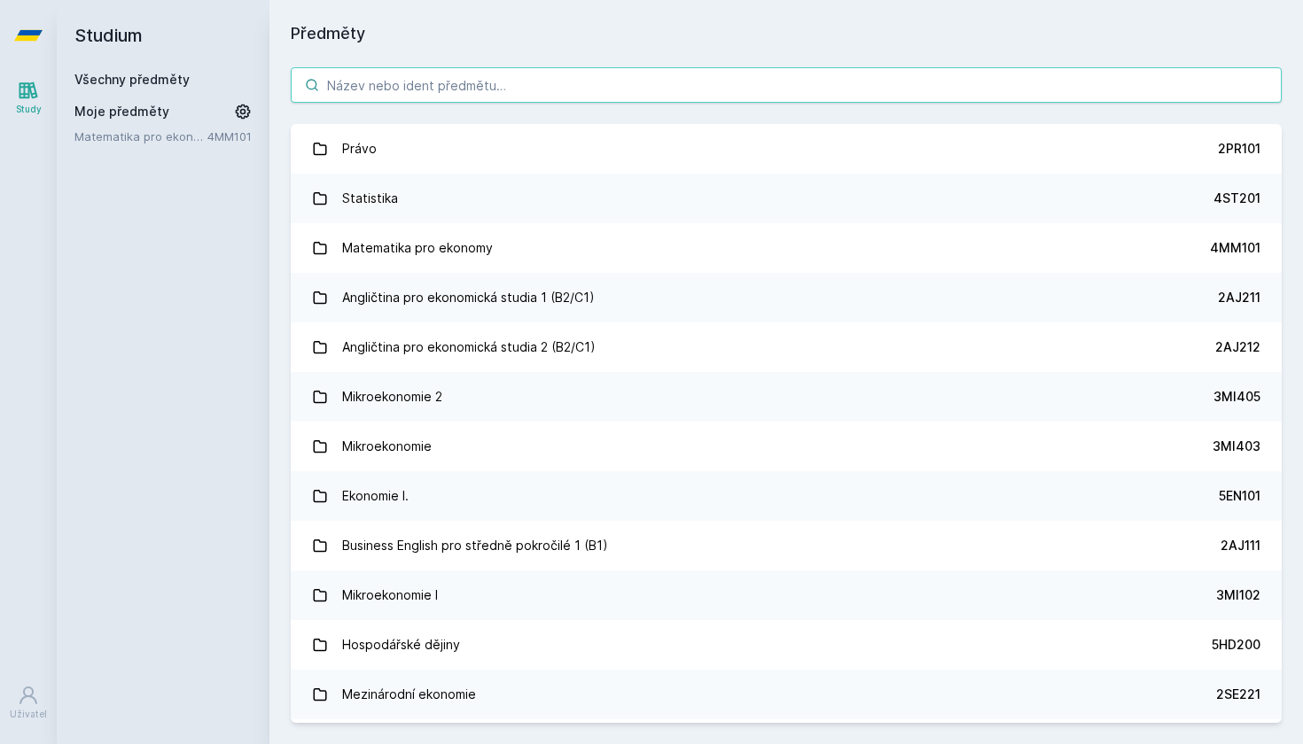
click at [386, 94] on input "search" at bounding box center [786, 84] width 991 height 35
paste input "1DP022"
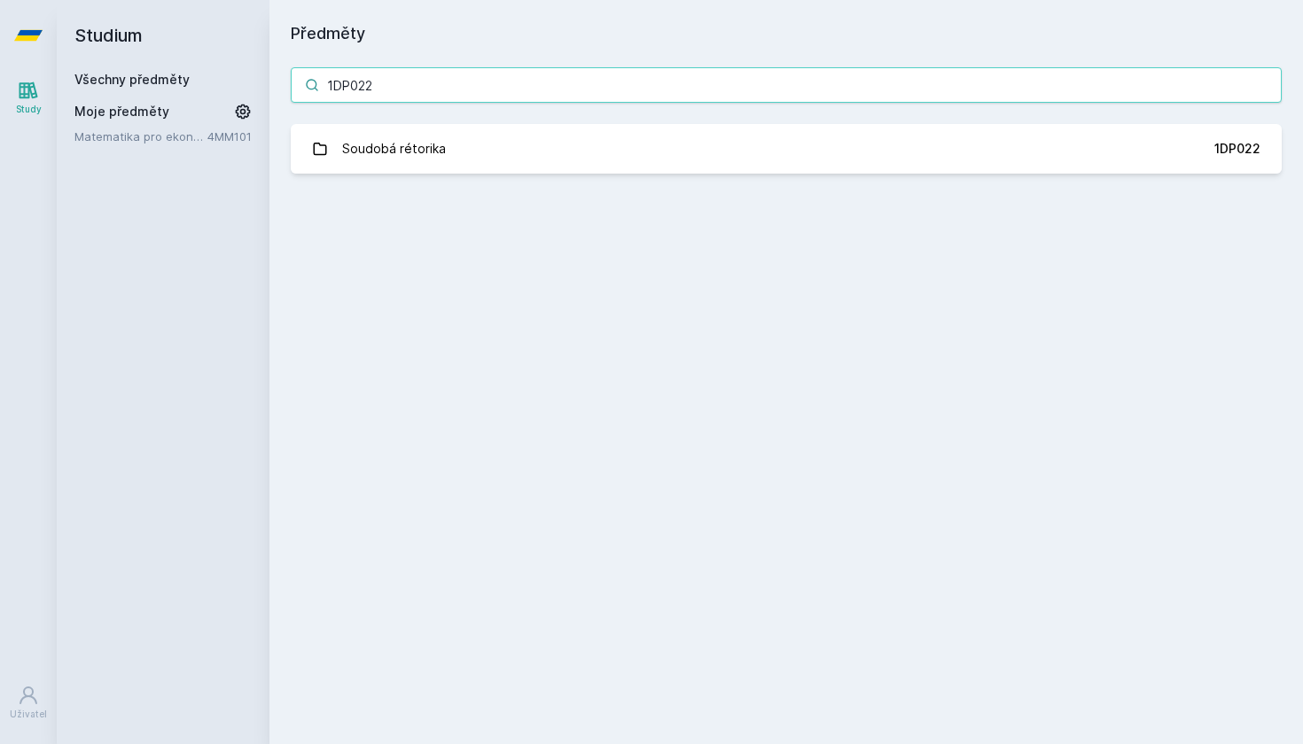
type input "1DP022"
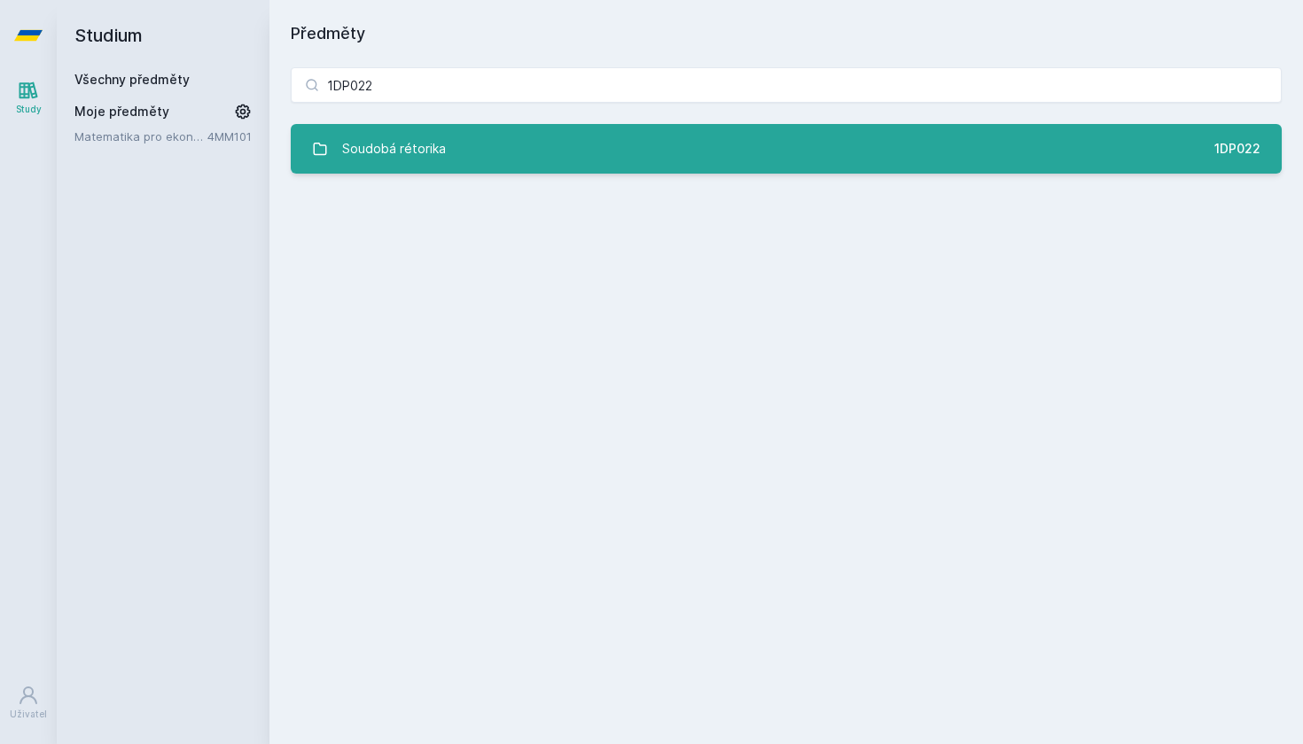
click at [390, 171] on link "Soudobá rétorika 1DP022" at bounding box center [786, 149] width 991 height 50
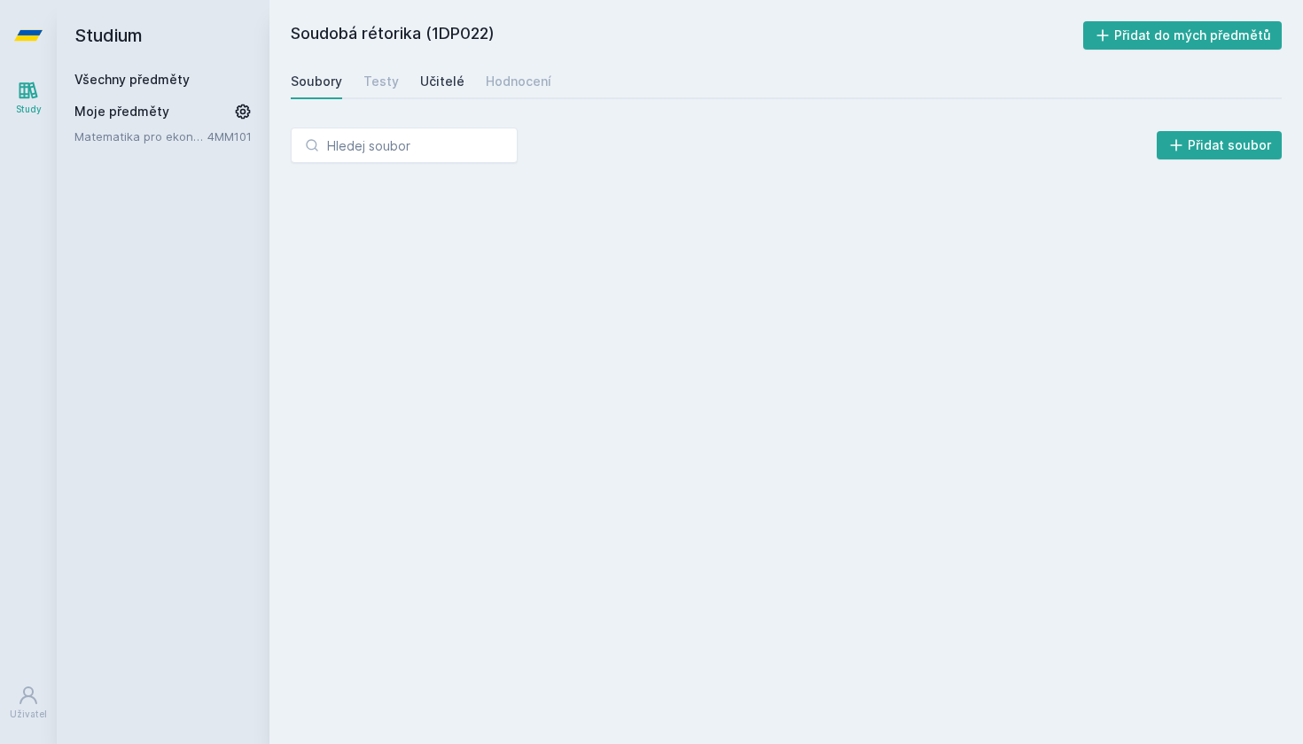
click at [438, 82] on div "Učitelé" at bounding box center [442, 82] width 44 height 18
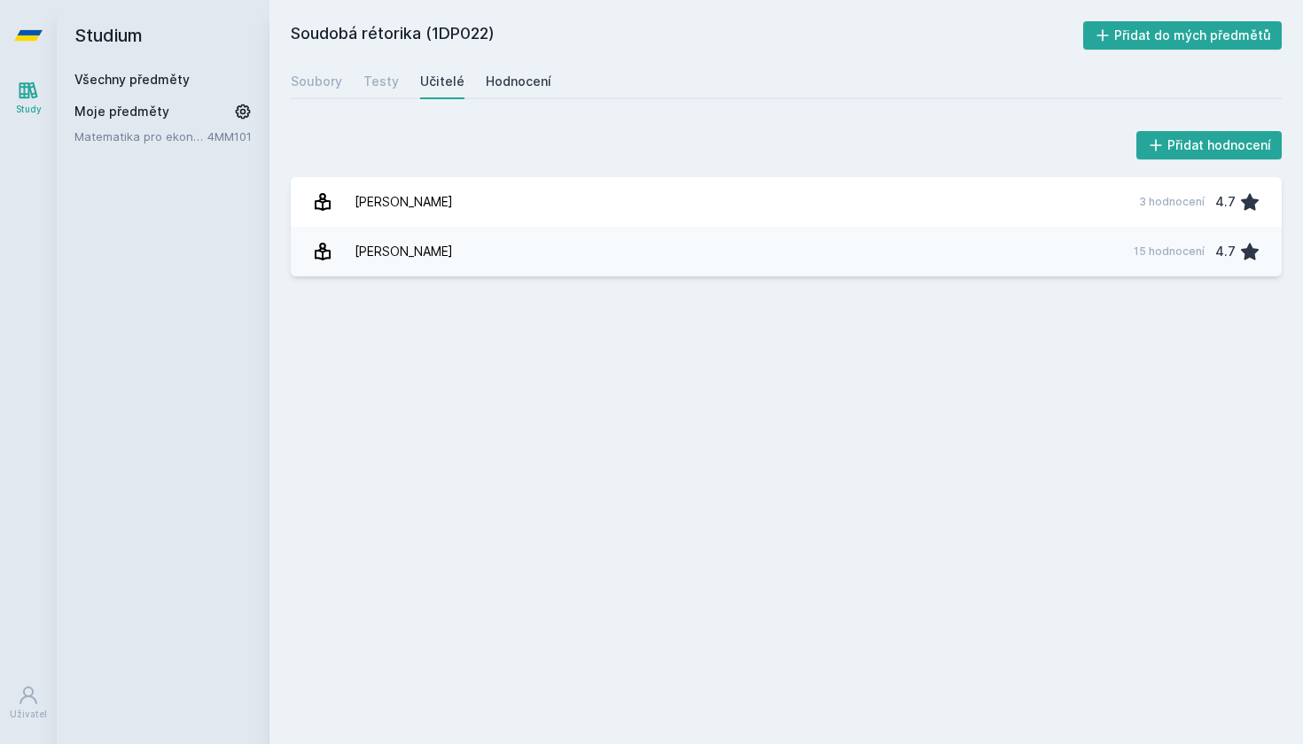
click at [525, 81] on div "Hodnocení" at bounding box center [519, 82] width 66 height 18
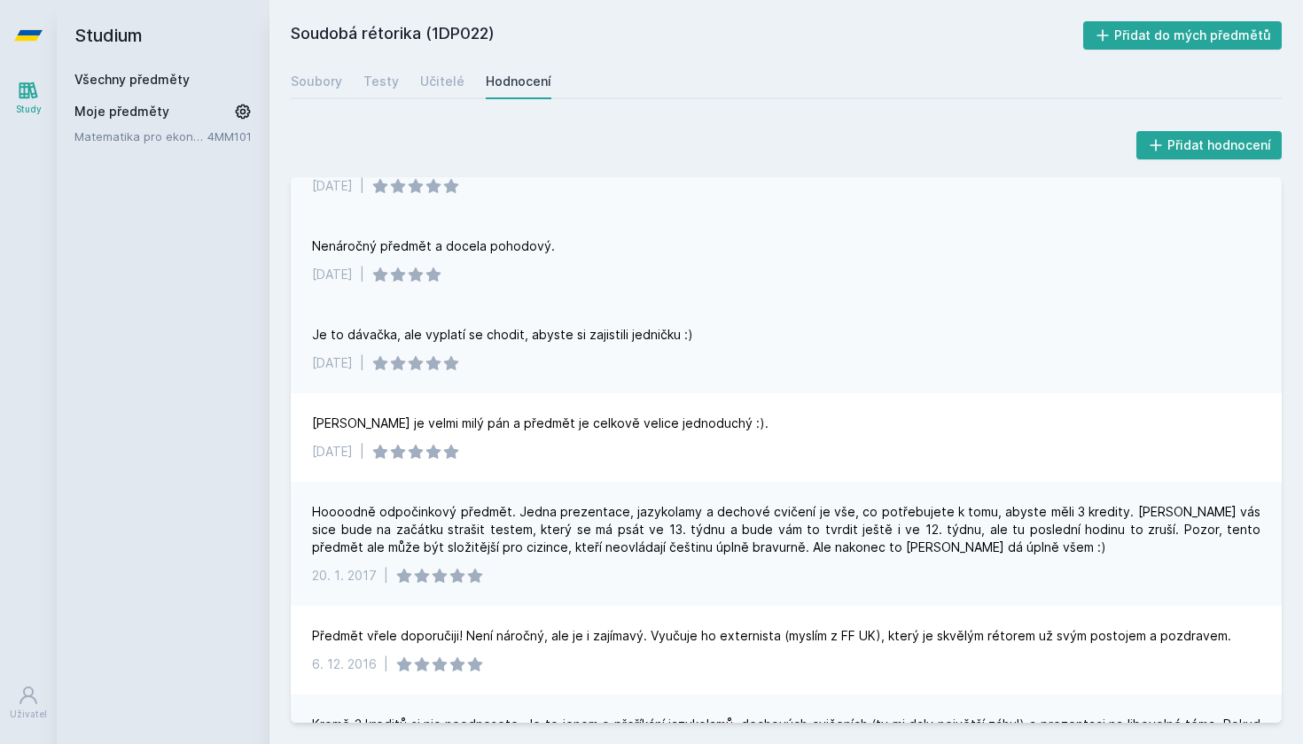
scroll to position [180, 0]
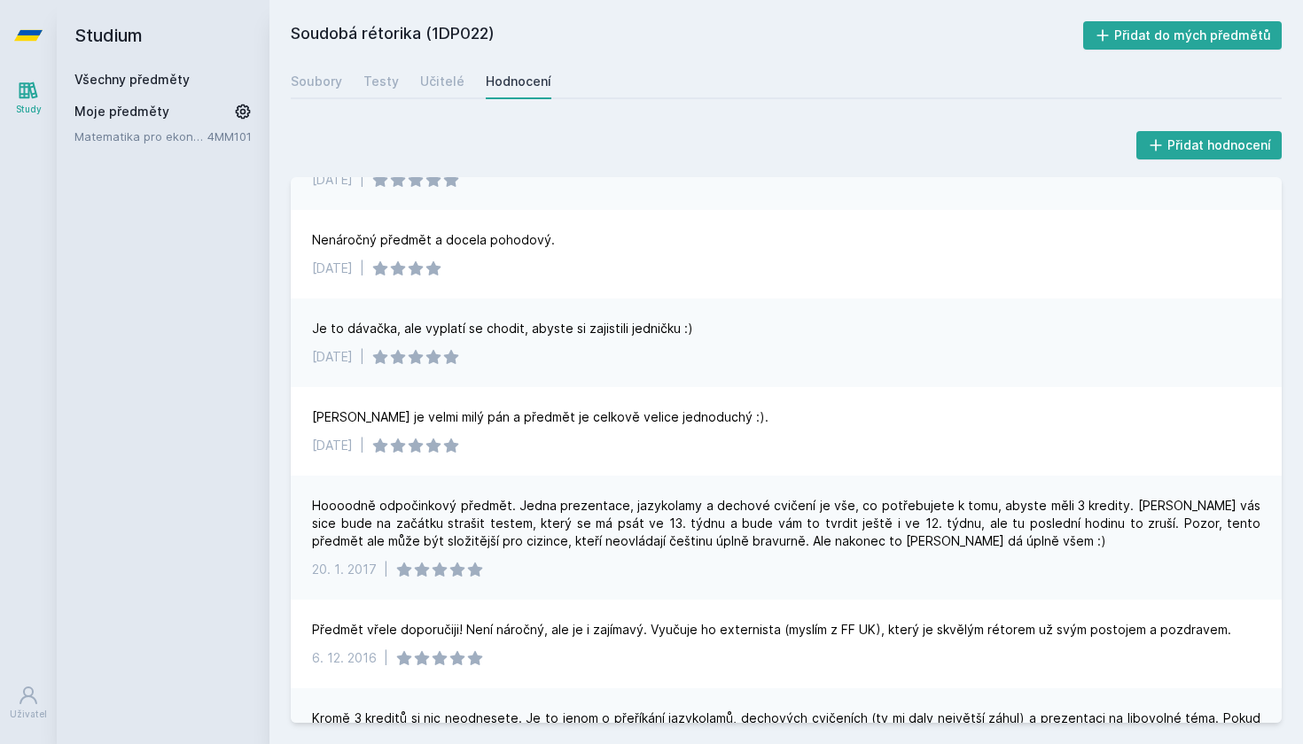
click at [121, 74] on link "Všechny předměty" at bounding box center [131, 79] width 115 height 15
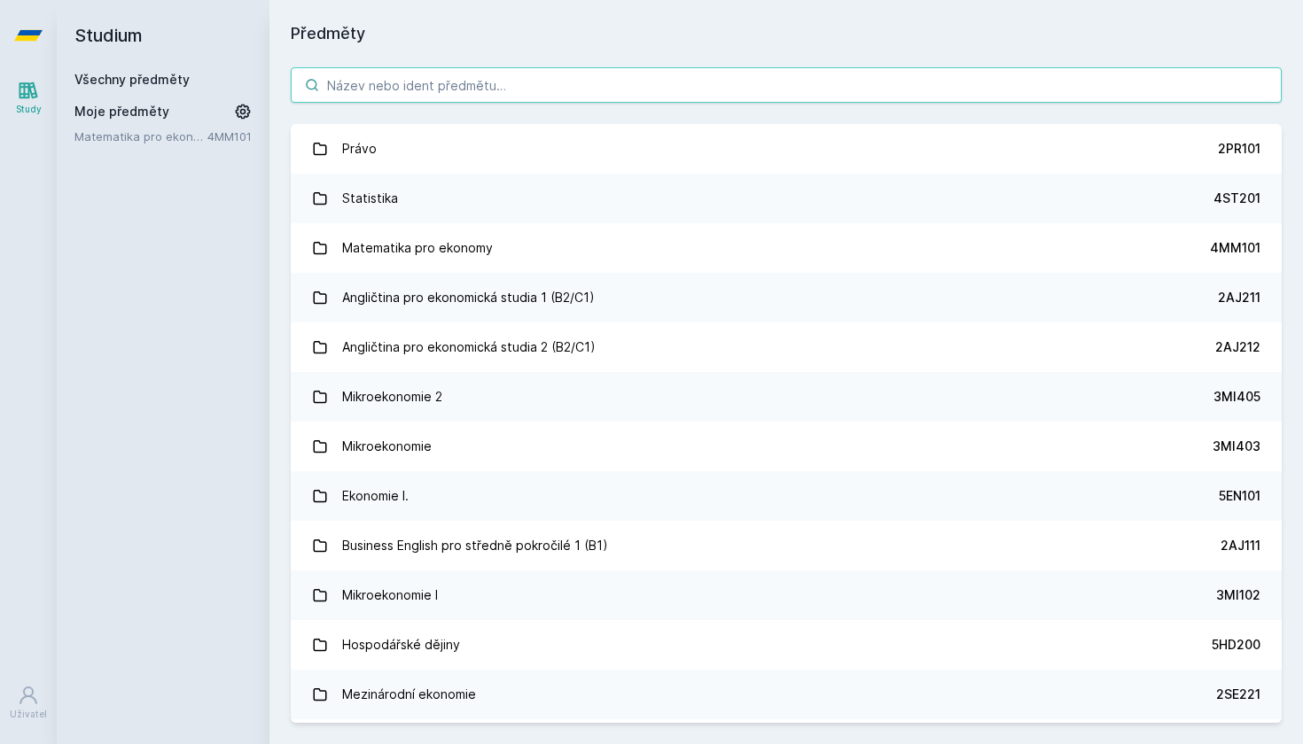
click at [438, 71] on input "search" at bounding box center [786, 84] width 991 height 35
paste input "5FI417"
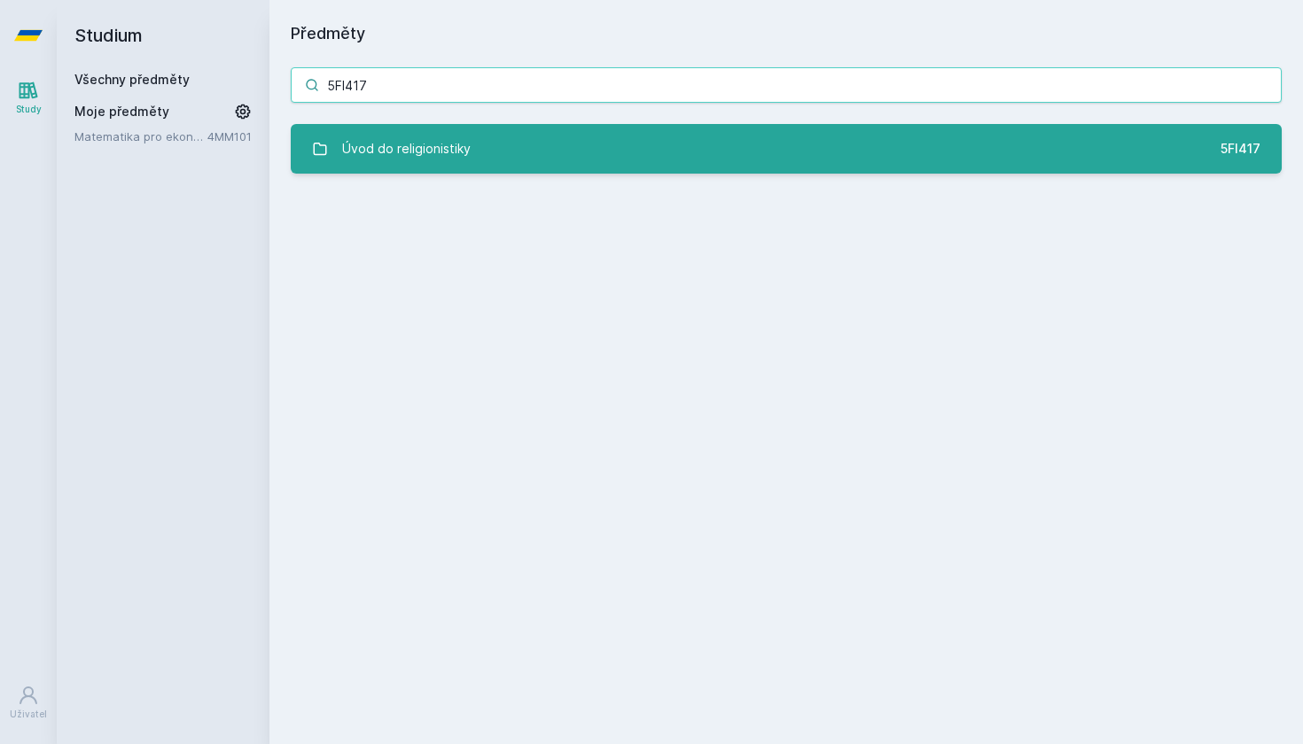
type input "5FI417"
click at [465, 135] on div "Úvod do religionistiky" at bounding box center [406, 148] width 129 height 35
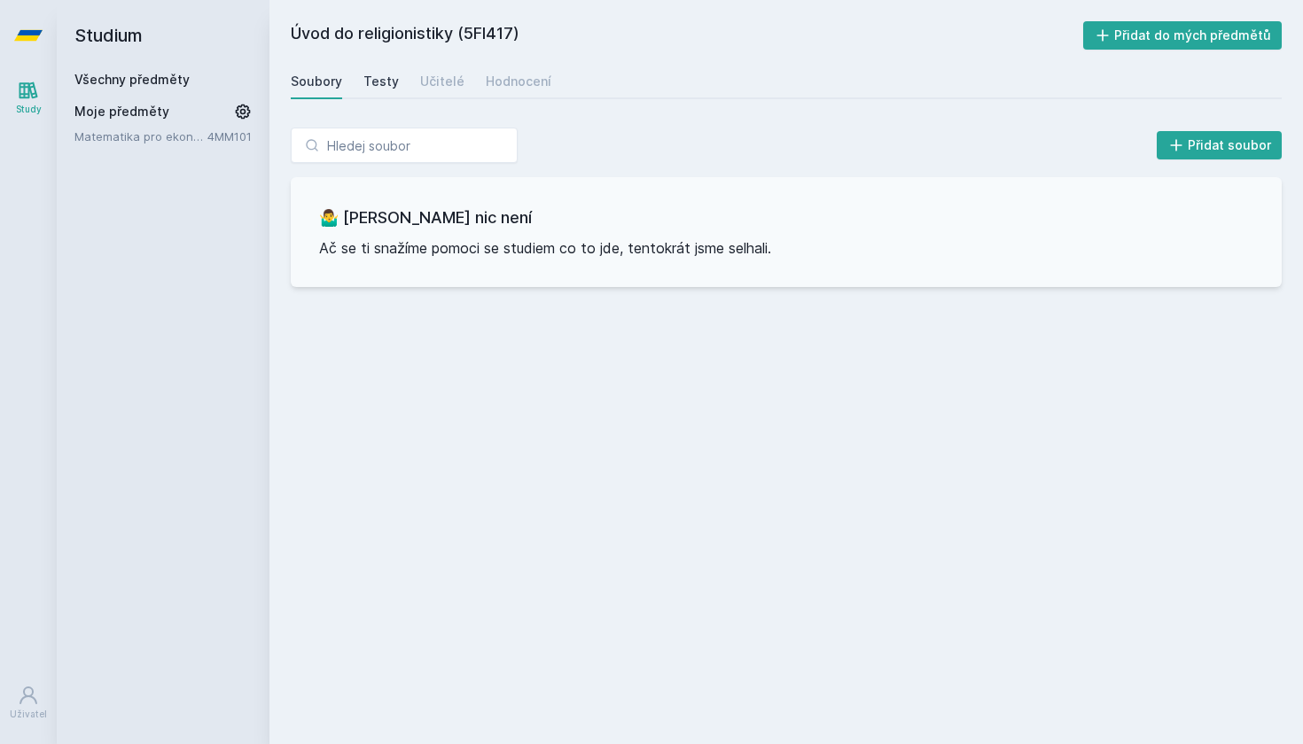
click at [386, 82] on div "Testy" at bounding box center [380, 82] width 35 height 18
click at [442, 86] on div "Učitelé" at bounding box center [442, 82] width 44 height 18
click at [510, 87] on div "Hodnocení" at bounding box center [519, 82] width 66 height 18
